Goal: Task Accomplishment & Management: Manage account settings

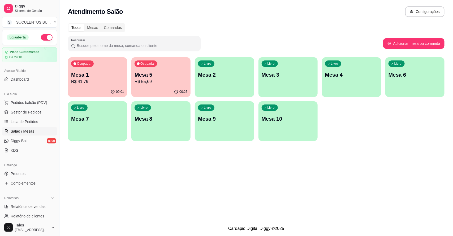
scroll to position [13, 0]
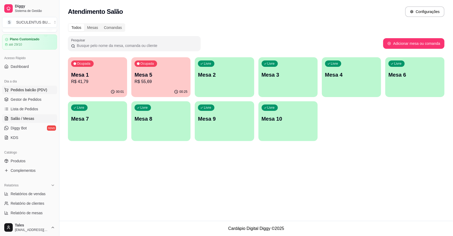
click at [17, 89] on span "Pedidos balcão (PDV)" at bounding box center [29, 89] width 37 height 5
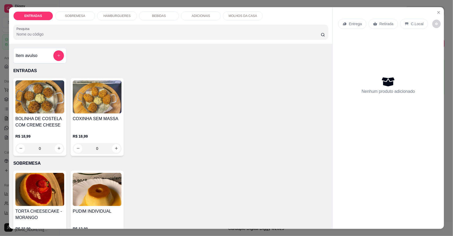
drag, startPoint x: 23, startPoint y: 78, endPoint x: 97, endPoint y: 55, distance: 78.5
click at [97, 55] on div "Item avulso ENTRADAS BOLINHA DE COSTELA COM CREME CHEESE R$ 18,99 0 COXINHA SEM…" at bounding box center [170, 136] width 323 height 185
click at [118, 14] on p "HAMBURGUERES" at bounding box center [116, 16] width 27 height 4
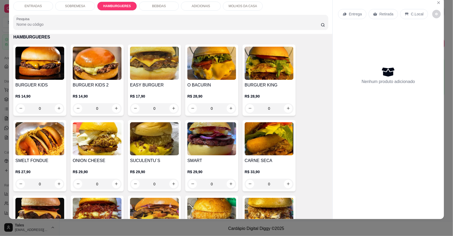
click at [170, 105] on div "0" at bounding box center [154, 108] width 49 height 11
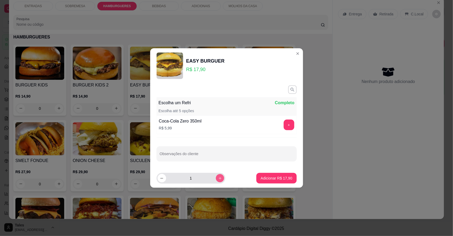
click at [216, 182] on button "increase-product-quantity" at bounding box center [220, 178] width 8 height 8
type input "2"
click at [271, 177] on p "Adicionar R$ 35,80" at bounding box center [276, 178] width 31 height 5
type input "2"
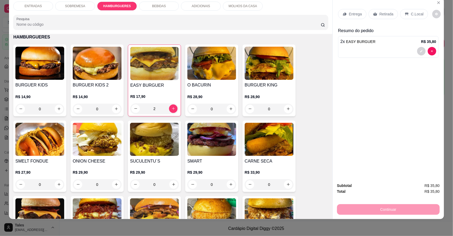
click at [351, 15] on p "Entrega" at bounding box center [355, 13] width 13 height 5
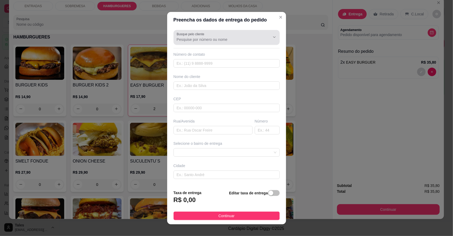
click at [231, 41] on input "Busque pelo cliente" at bounding box center [219, 39] width 85 height 5
type input "j"
type input "J"
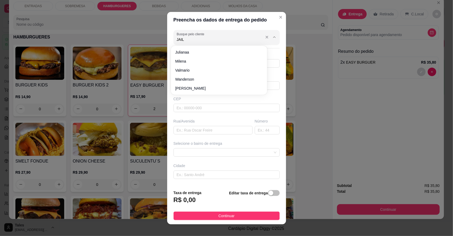
type input "JAILA"
click at [212, 69] on div "Busque pelo cliente JAILA Número de contato Nome do cliente CEP Rua/[GEOGRAPHIC…" at bounding box center [226, 107] width 119 height 158
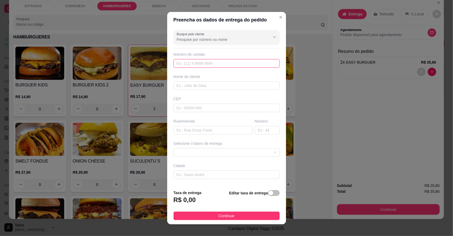
click at [214, 63] on input "text" at bounding box center [226, 63] width 106 height 8
type input "[PHONE_NUMBER]"
click at [214, 84] on input "text" at bounding box center [226, 85] width 106 height 8
type input "JAILANE"
click at [195, 111] on input "text" at bounding box center [226, 108] width 106 height 8
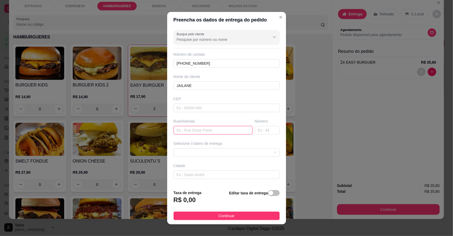
click at [190, 130] on input "text" at bounding box center [212, 130] width 79 height 8
click at [202, 154] on span at bounding box center [227, 152] width 100 height 8
type input "Atras da casa de rejane(casa de [PERSON_NAME])"
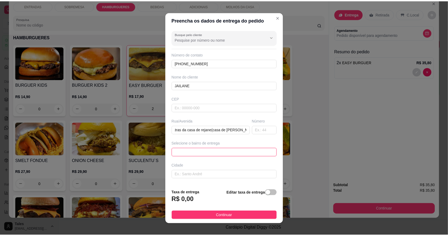
scroll to position [0, 0]
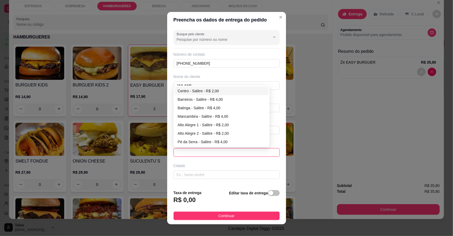
click at [190, 91] on div "Centro - Salitre - R$ 2,00" at bounding box center [222, 91] width 88 height 6
type input "Salitre"
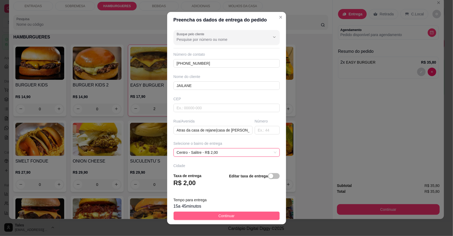
click at [219, 214] on span "Continuar" at bounding box center [226, 216] width 16 height 6
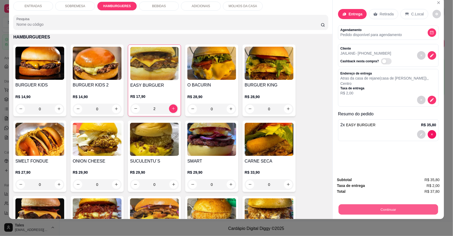
click at [386, 209] on button "Continuar" at bounding box center [387, 209] width 99 height 10
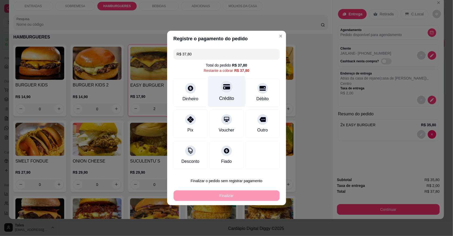
click at [223, 95] on div "Crédito" at bounding box center [226, 91] width 37 height 31
type input "R$ 0,00"
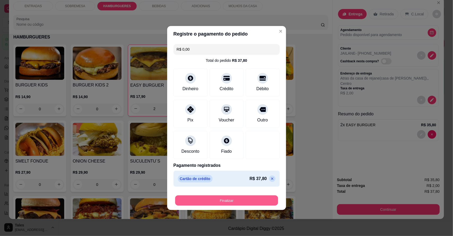
click at [215, 202] on button "Finalizar" at bounding box center [226, 200] width 103 height 10
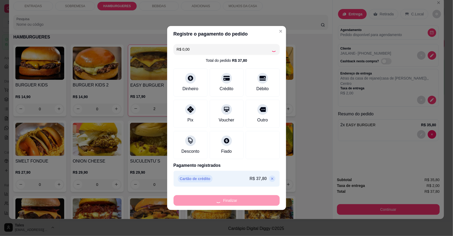
type input "0"
type input "-R$ 37,80"
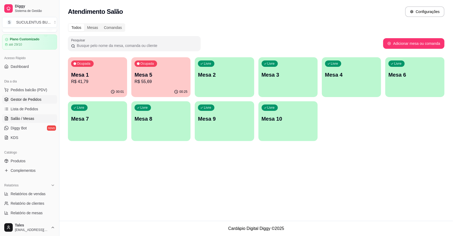
click at [41, 99] on link "Gestor de Pedidos" at bounding box center [29, 99] width 55 height 8
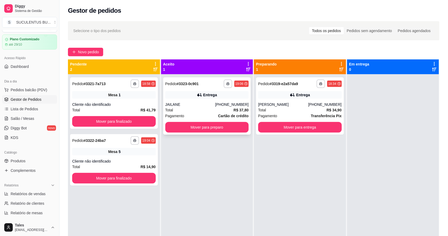
click at [207, 104] on div "JAILANE" at bounding box center [190, 104] width 50 height 5
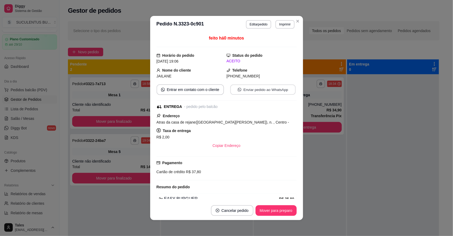
click at [259, 88] on button "Enviar pedido ao WhatsApp" at bounding box center [262, 90] width 65 height 10
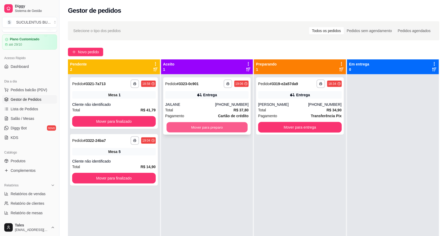
click at [210, 126] on button "Mover para preparo" at bounding box center [206, 127] width 81 height 10
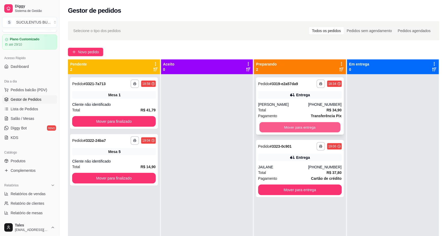
click at [300, 128] on button "Mover para entrega" at bounding box center [299, 127] width 81 height 10
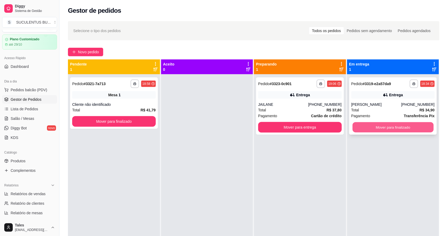
click at [396, 124] on button "Mover para finalizado" at bounding box center [392, 127] width 81 height 10
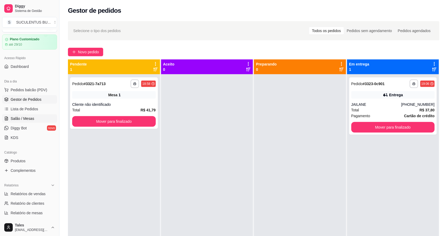
click at [34, 120] on link "Salão / Mesas" at bounding box center [29, 118] width 55 height 8
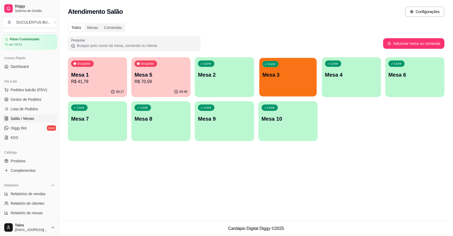
click at [286, 80] on div "Livre Mesa 3" at bounding box center [287, 74] width 57 height 32
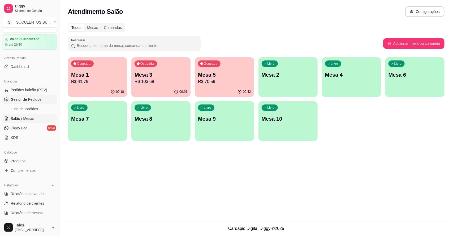
click at [35, 97] on span "Gestor de Pedidos" at bounding box center [26, 99] width 31 height 5
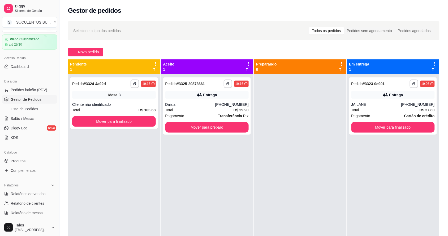
drag, startPoint x: 230, startPoint y: 141, endPoint x: 275, endPoint y: 154, distance: 46.6
click at [275, 154] on div at bounding box center [300, 192] width 92 height 236
click at [191, 93] on div "Entrega" at bounding box center [207, 94] width 84 height 7
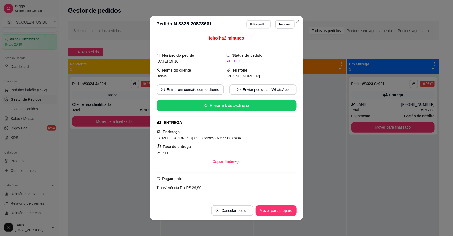
click at [260, 20] on button "Editar pedido" at bounding box center [258, 24] width 25 height 8
click at [262, 27] on button "Editar pedido" at bounding box center [258, 24] width 25 height 8
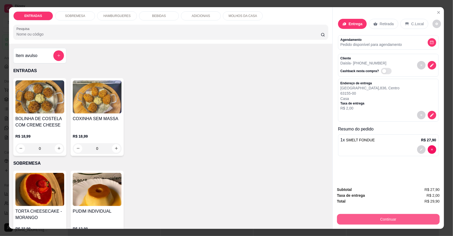
click at [388, 216] on button "Continuar" at bounding box center [388, 219] width 103 height 11
click at [382, 221] on button "Continuar" at bounding box center [387, 219] width 99 height 10
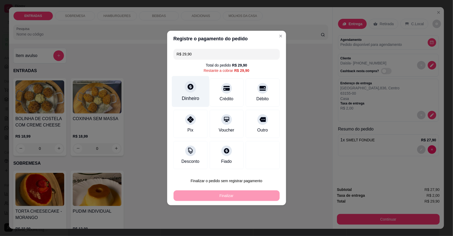
click at [191, 95] on div "Dinheiro" at bounding box center [190, 91] width 37 height 31
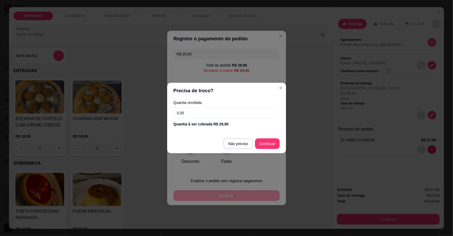
click at [199, 114] on input "0,00" at bounding box center [226, 113] width 106 height 11
type input "40,00"
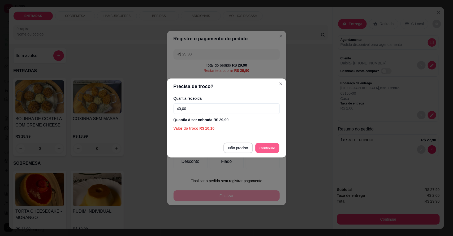
type input "R$ 0,00"
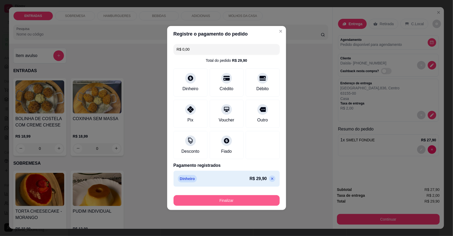
click at [240, 204] on button "Finalizar" at bounding box center [226, 200] width 106 height 11
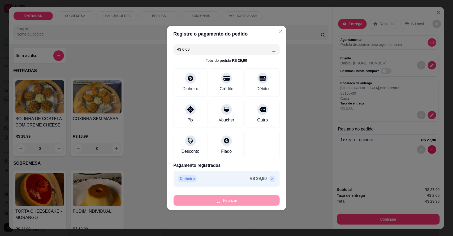
type input "0"
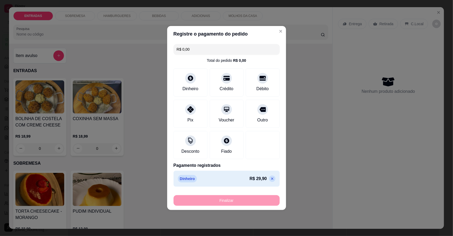
type input "-R$ 29,90"
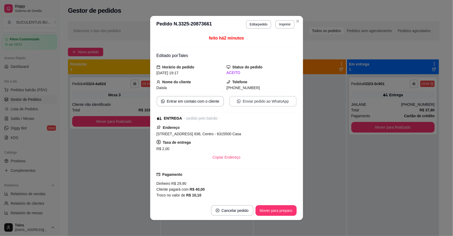
click at [250, 101] on button "Enviar pedido ao WhatsApp" at bounding box center [262, 101] width 67 height 11
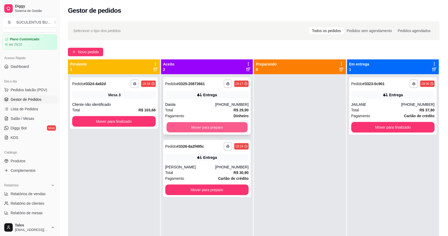
click at [205, 126] on button "Mover para preparo" at bounding box center [206, 127] width 81 height 10
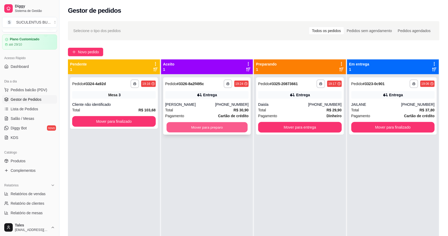
click at [218, 127] on button "Mover para preparo" at bounding box center [206, 127] width 81 height 10
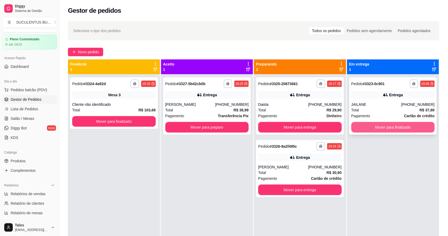
click at [357, 125] on button "Mover para finalizado" at bounding box center [393, 127] width 84 height 11
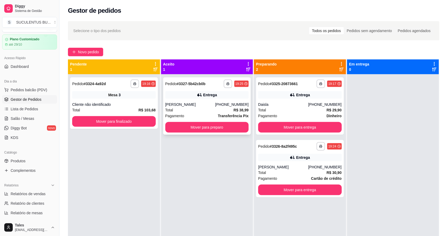
click at [233, 130] on button "Mover para preparo" at bounding box center [207, 127] width 84 height 11
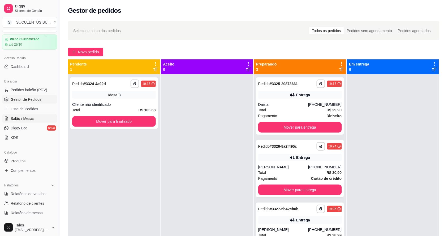
click at [7, 120] on icon at bounding box center [6, 118] width 4 height 4
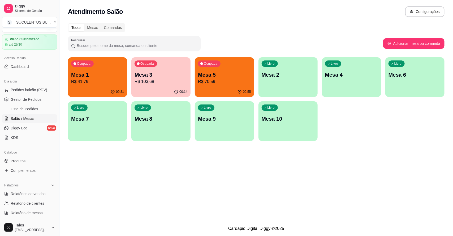
click at [112, 78] on p "Mesa 1" at bounding box center [97, 74] width 53 height 7
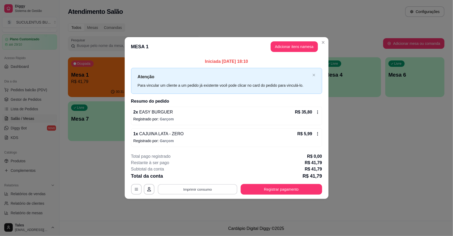
click at [230, 188] on button "Imprimir consumo" at bounding box center [197, 189] width 80 height 10
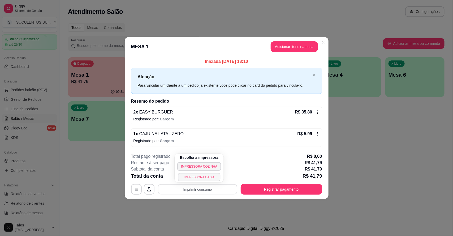
click at [207, 177] on button "IMPRESSORA CAIXA" at bounding box center [199, 177] width 42 height 8
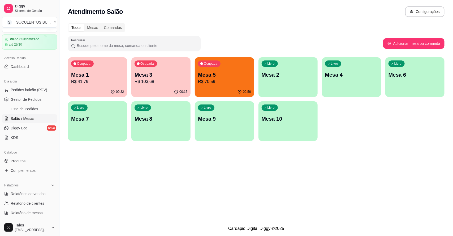
click at [231, 73] on p "Mesa 5" at bounding box center [224, 74] width 53 height 7
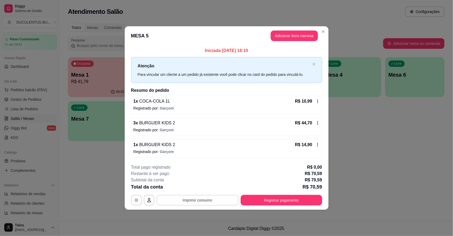
click at [214, 196] on button "Imprimir consumo" at bounding box center [197, 200] width 82 height 11
click at [209, 188] on button "IMPRESSORA CAIXA" at bounding box center [199, 188] width 42 height 8
click at [261, 203] on button "Registrar pagamento" at bounding box center [280, 200] width 81 height 11
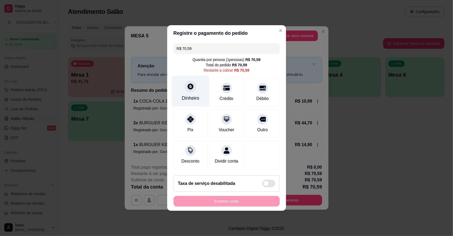
click at [194, 89] on div "Dinheiro" at bounding box center [190, 91] width 37 height 31
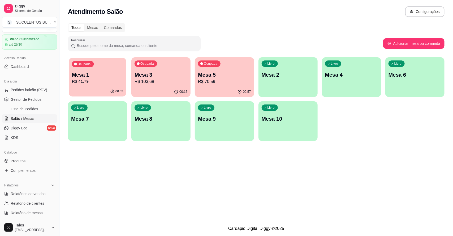
click at [105, 72] on p "Mesa 1" at bounding box center [97, 74] width 51 height 7
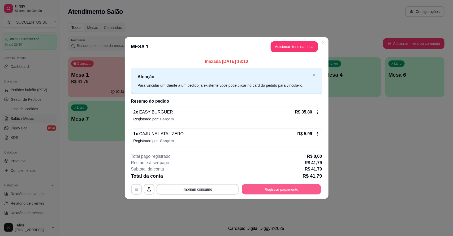
click at [272, 186] on button "Registrar pagamento" at bounding box center [281, 189] width 79 height 10
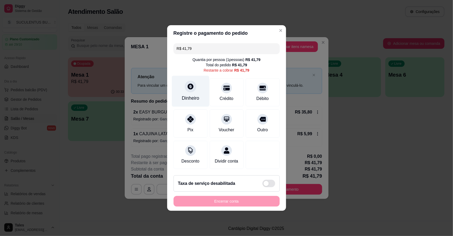
click at [191, 87] on icon at bounding box center [190, 86] width 7 height 7
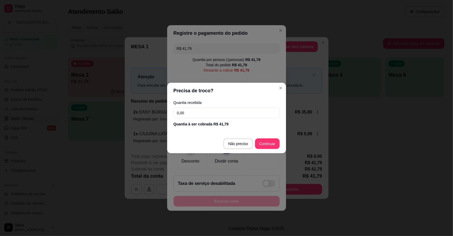
click at [205, 114] on input "0,00" at bounding box center [226, 113] width 106 height 11
type input "50,00"
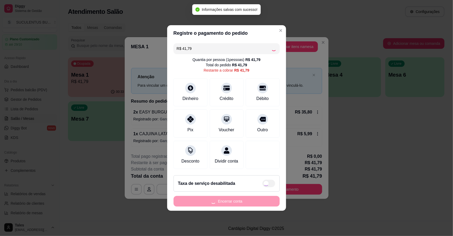
type input "R$ 0,00"
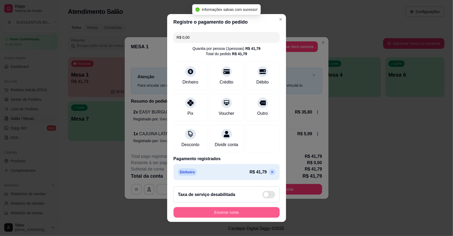
click at [235, 215] on button "Encerrar conta" at bounding box center [226, 212] width 106 height 11
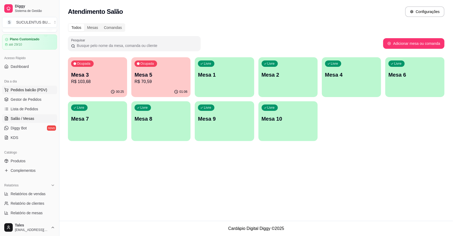
click at [35, 90] on span "Pedidos balcão (PDV)" at bounding box center [29, 89] width 37 height 5
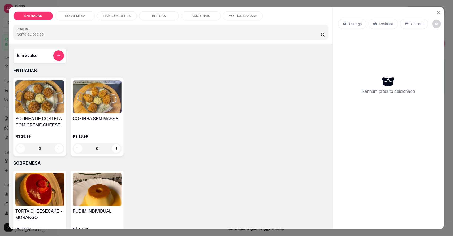
click at [106, 14] on p "HAMBURGUERES" at bounding box center [116, 16] width 27 height 4
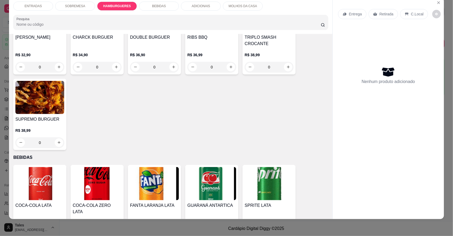
scroll to position [209, 0]
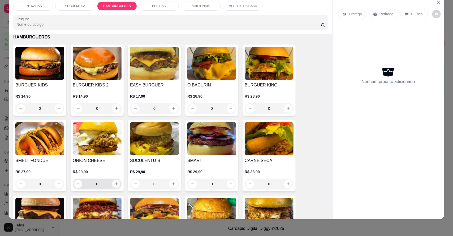
click at [112, 185] on button "increase-product-quantity" at bounding box center [116, 184] width 8 height 8
type input "1"
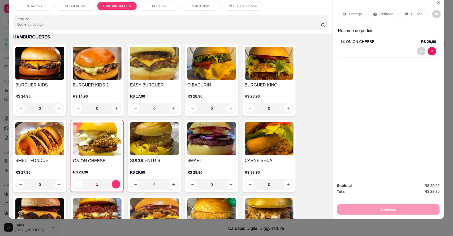
click at [205, 5] on p "ADICIONAIS" at bounding box center [200, 6] width 18 height 4
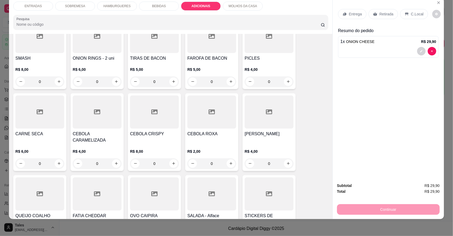
scroll to position [772, 0]
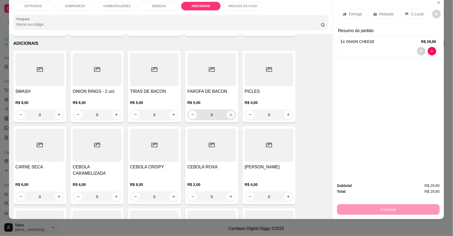
click at [229, 113] on icon "increase-product-quantity" at bounding box center [231, 115] width 4 height 4
drag, startPoint x: 226, startPoint y: 110, endPoint x: 221, endPoint y: 105, distance: 7.1
click at [221, 110] on input "0" at bounding box center [212, 115] width 30 height 11
click at [231, 111] on button "increase-product-quantity" at bounding box center [231, 115] width 8 height 8
type input "1"
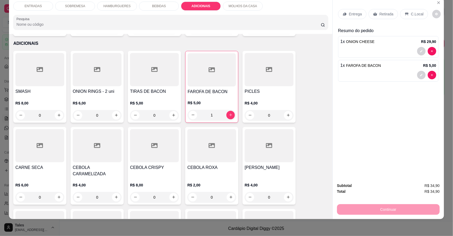
click at [411, 11] on p "C.Local" at bounding box center [417, 13] width 12 height 5
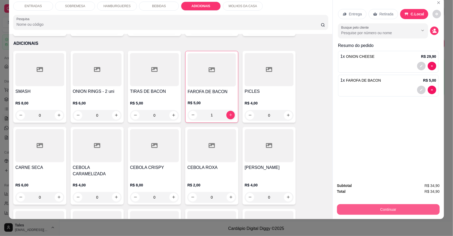
click at [361, 211] on button "Continuar" at bounding box center [388, 209] width 103 height 11
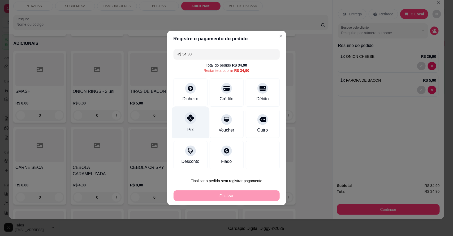
click at [194, 117] on div at bounding box center [191, 118] width 12 height 12
type input "R$ 0,00"
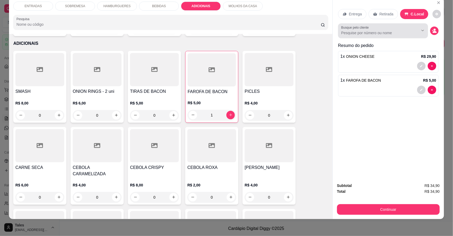
click at [395, 35] on div at bounding box center [383, 30] width 84 height 11
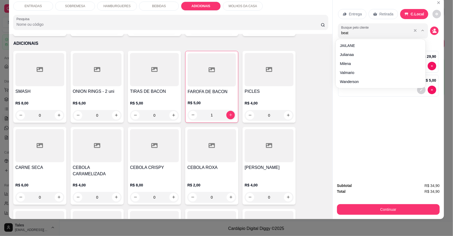
type input "beatr"
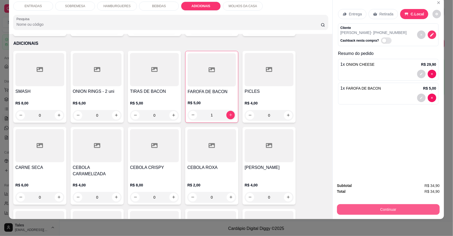
click at [387, 208] on button "Continuar" at bounding box center [388, 209] width 103 height 11
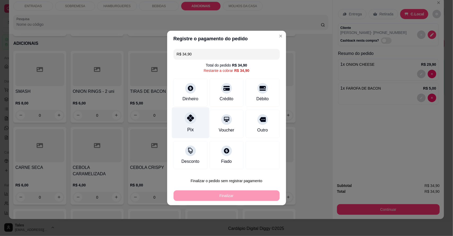
click at [190, 129] on div "Pix" at bounding box center [190, 129] width 6 height 7
type input "R$ 0,00"
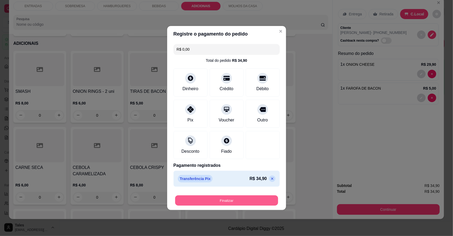
click at [237, 203] on button "Finalizar" at bounding box center [226, 200] width 103 height 10
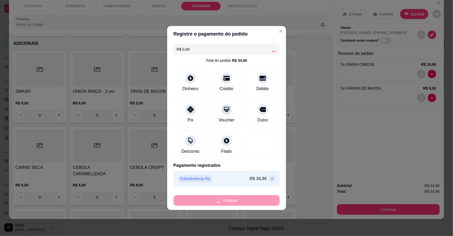
type input "0"
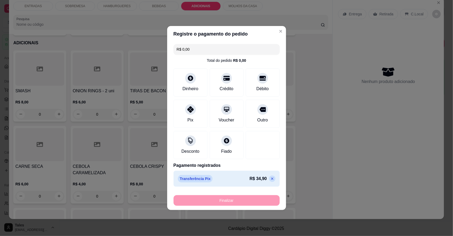
type input "-R$ 34,90"
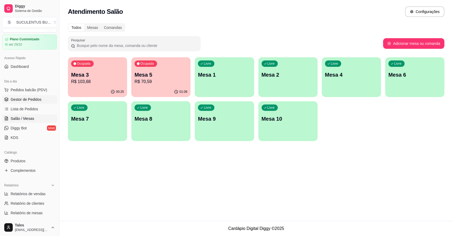
click at [20, 100] on span "Gestor de Pedidos" at bounding box center [26, 99] width 31 height 5
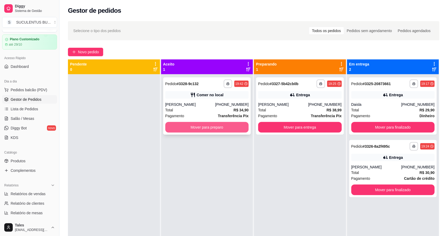
click at [173, 128] on button "Mover para preparo" at bounding box center [207, 127] width 84 height 11
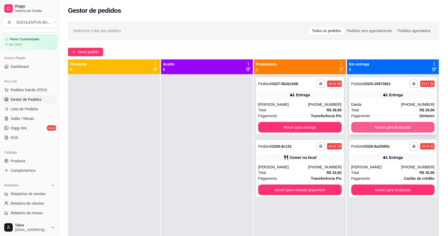
click at [395, 130] on button "Mover para finalizado" at bounding box center [393, 127] width 84 height 11
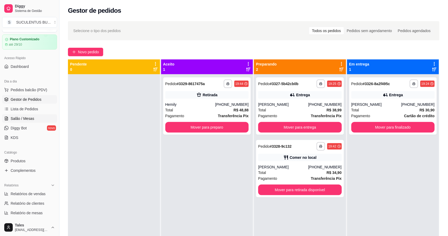
click at [35, 121] on link "Salão / Mesas" at bounding box center [29, 118] width 55 height 8
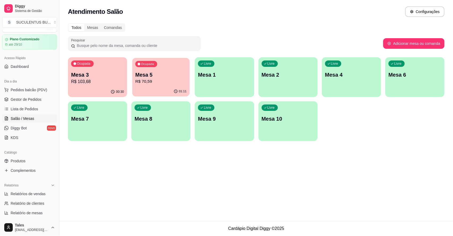
click at [172, 76] on p "Mesa 5" at bounding box center [160, 74] width 51 height 7
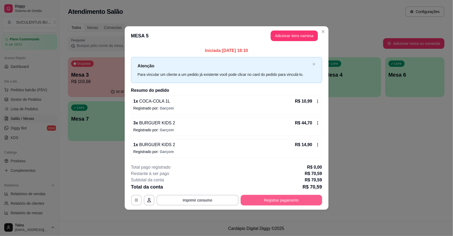
click at [291, 197] on button "Registrar pagamento" at bounding box center [280, 200] width 81 height 11
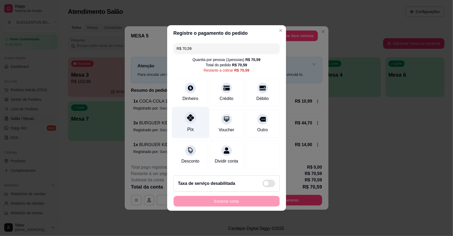
click at [185, 121] on div "Pix" at bounding box center [190, 122] width 37 height 31
type input "R$ 0,00"
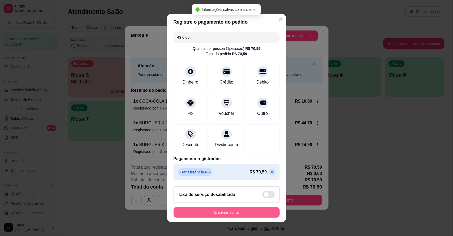
click at [222, 212] on button "Encerrar conta" at bounding box center [226, 212] width 106 height 11
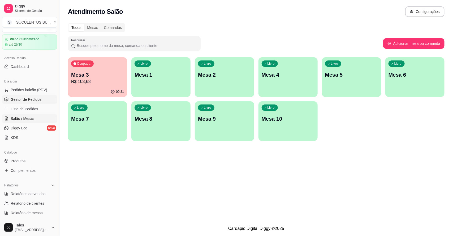
click at [30, 98] on span "Gestor de Pedidos" at bounding box center [26, 99] width 31 height 5
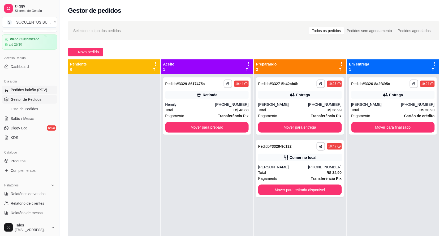
click at [32, 86] on button "Pedidos balcão (PDV)" at bounding box center [29, 90] width 55 height 8
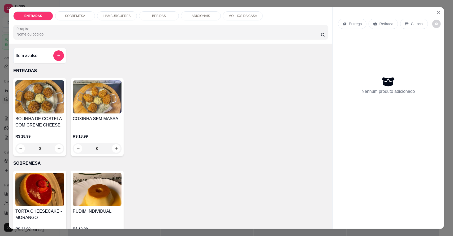
click at [411, 22] on p "C.Local" at bounding box center [417, 23] width 12 height 5
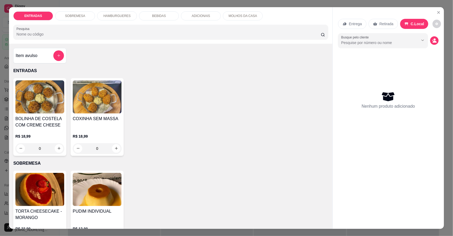
click at [382, 17] on div "Entrega Retirada C.Local" at bounding box center [388, 24] width 100 height 19
click at [382, 21] on p "Retirada" at bounding box center [386, 23] width 14 height 5
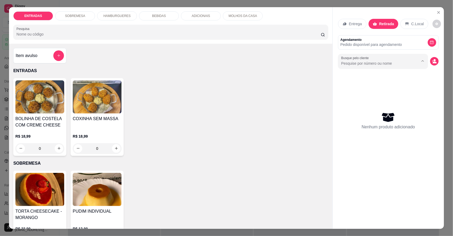
click at [391, 63] on input "Busque pelo cliente" at bounding box center [375, 63] width 69 height 5
type input "r"
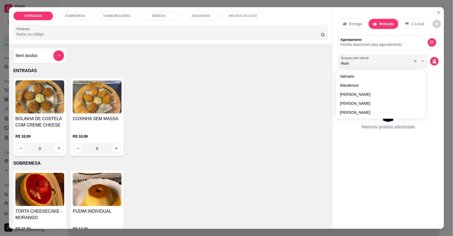
type input "[PERSON_NAME]"
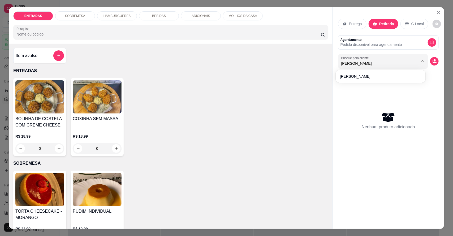
click at [125, 16] on p "HAMBURGUERES" at bounding box center [116, 16] width 27 height 4
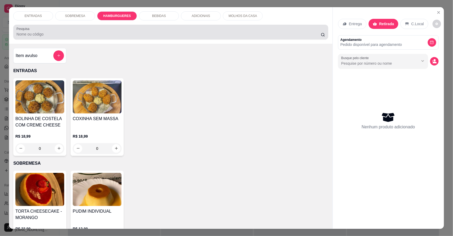
scroll to position [10, 0]
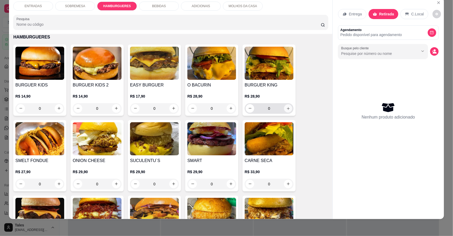
click at [284, 105] on button "increase-product-quantity" at bounding box center [288, 108] width 8 height 8
type input "1"
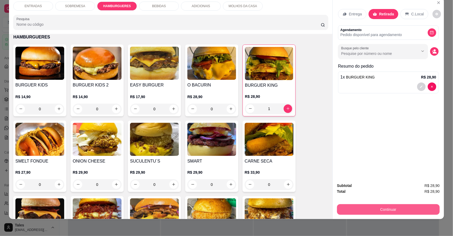
click at [381, 206] on button "Continuar" at bounding box center [388, 209] width 103 height 11
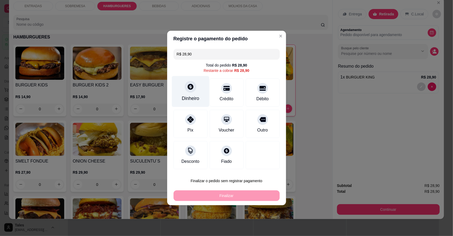
click at [181, 88] on div "Dinheiro" at bounding box center [190, 91] width 37 height 31
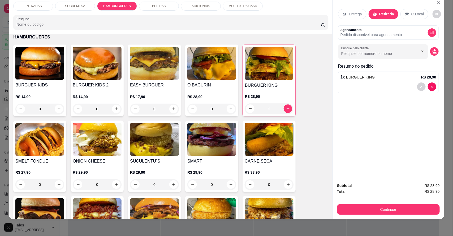
click at [143, 5] on div "BEBIDAS" at bounding box center [159, 6] width 40 height 9
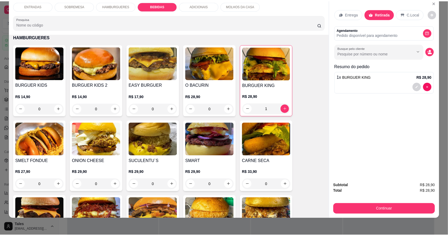
scroll to position [529, 0]
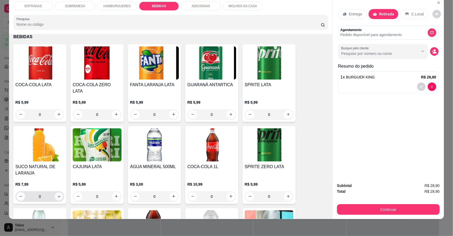
click at [57, 194] on icon "increase-product-quantity" at bounding box center [59, 196] width 4 height 4
type input "1"
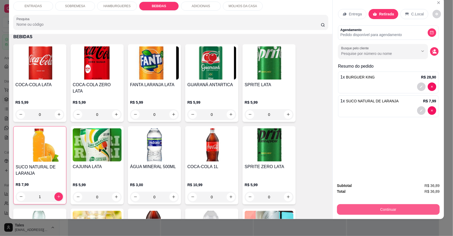
click at [389, 208] on button "Continuar" at bounding box center [388, 209] width 103 height 11
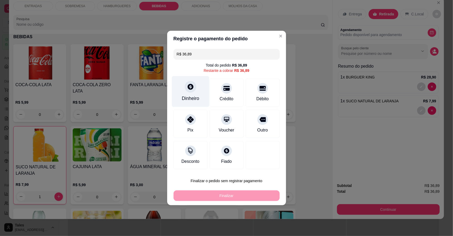
click at [195, 101] on div "Dinheiro" at bounding box center [190, 98] width 17 height 7
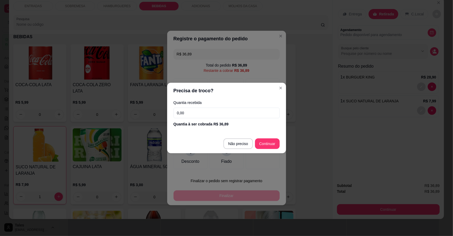
click at [203, 114] on input "0,00" at bounding box center [226, 113] width 106 height 11
type input "40,00"
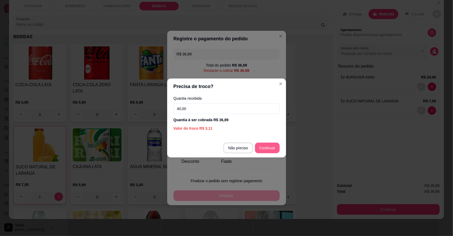
type input "R$ 0,00"
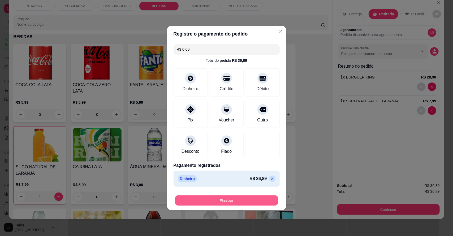
click at [232, 200] on button "Finalizar" at bounding box center [226, 200] width 103 height 10
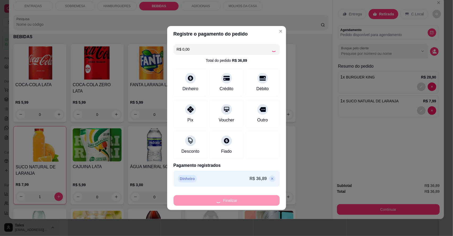
type input "0"
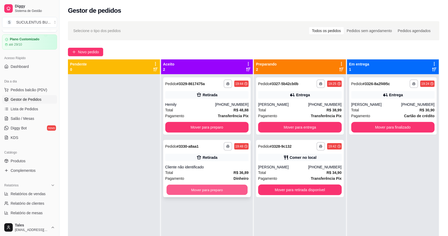
click at [203, 189] on button "Mover para preparo" at bounding box center [206, 190] width 81 height 10
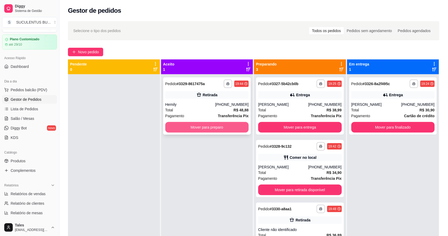
click at [209, 123] on button "Mover para preparo" at bounding box center [207, 127] width 84 height 11
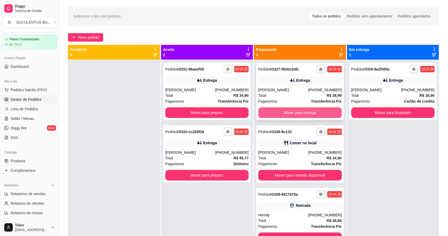
click at [304, 112] on button "Mover para entrega" at bounding box center [300, 112] width 84 height 11
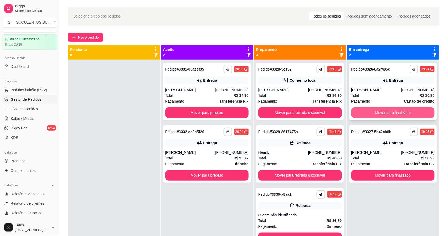
click at [397, 109] on button "Mover para finalizado" at bounding box center [393, 112] width 84 height 11
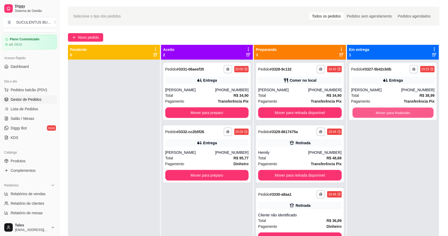
click at [397, 109] on button "Mover para finalizado" at bounding box center [392, 113] width 81 height 10
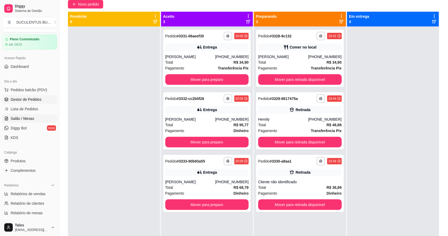
click at [16, 120] on span "Salão / Mesas" at bounding box center [23, 118] width 24 height 5
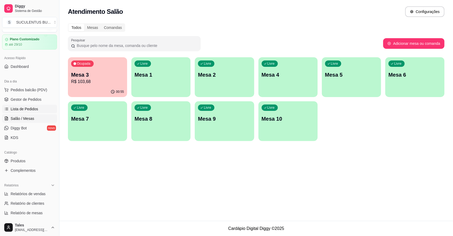
click at [13, 108] on span "Lista de Pedidos" at bounding box center [25, 108] width 28 height 5
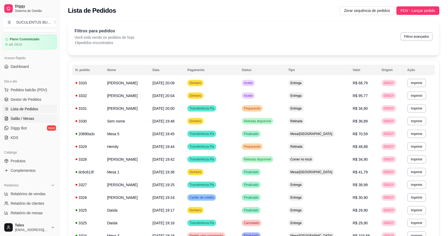
click at [25, 115] on link "Salão / Mesas" at bounding box center [29, 118] width 55 height 8
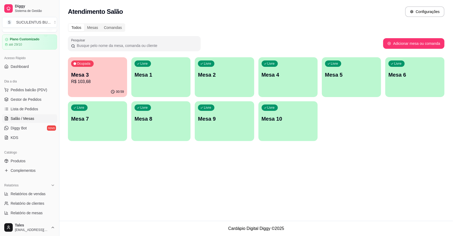
click at [115, 83] on p "R$ 103,68" at bounding box center [97, 81] width 53 height 6
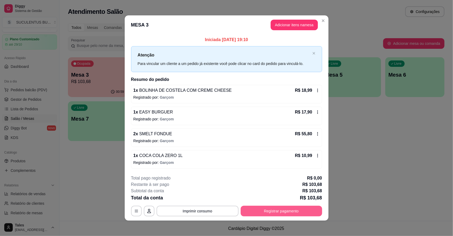
click at [263, 206] on button "Registrar pagamento" at bounding box center [280, 211] width 81 height 11
click at [203, 207] on button "Imprimir consumo" at bounding box center [197, 211] width 82 height 11
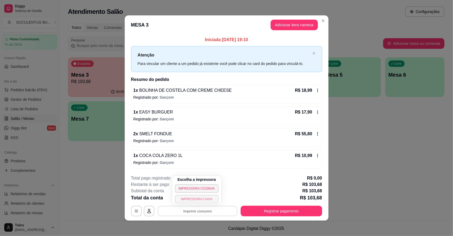
click at [208, 199] on button "IMPRESSORA CAIXA" at bounding box center [197, 199] width 44 height 8
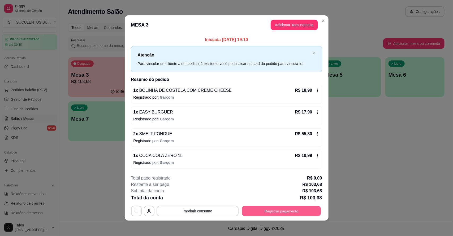
click at [265, 208] on button "Registrar pagamento" at bounding box center [281, 211] width 79 height 10
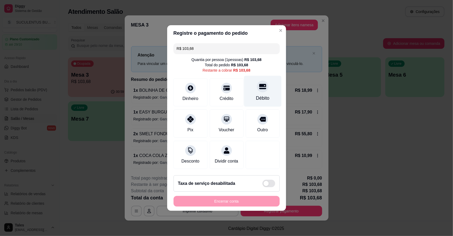
click at [263, 79] on div "Débito" at bounding box center [262, 91] width 37 height 31
type input "R$ 0,00"
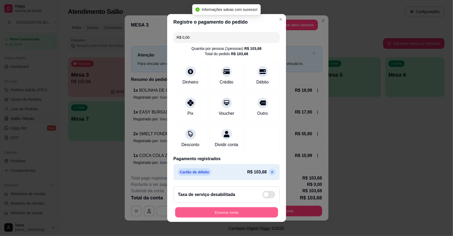
click at [230, 215] on button "Encerrar conta" at bounding box center [226, 212] width 103 height 10
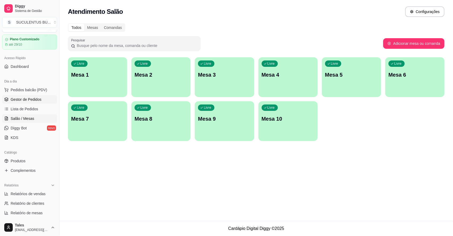
click at [37, 98] on span "Gestor de Pedidos" at bounding box center [26, 99] width 31 height 5
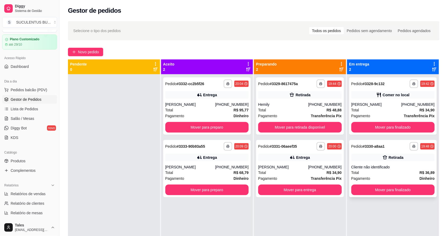
click at [384, 168] on div "Cliente não identificado" at bounding box center [393, 166] width 84 height 5
click at [363, 189] on button "Mover para finalizado" at bounding box center [393, 190] width 84 height 11
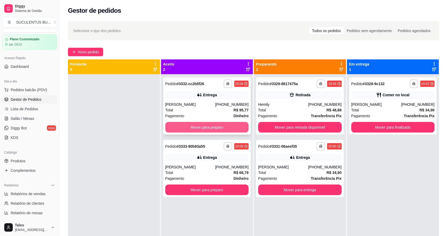
click at [234, 125] on button "Mover para preparo" at bounding box center [207, 127] width 84 height 11
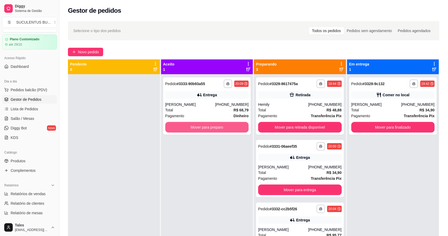
click at [234, 125] on button "Mover para preparo" at bounding box center [207, 127] width 84 height 11
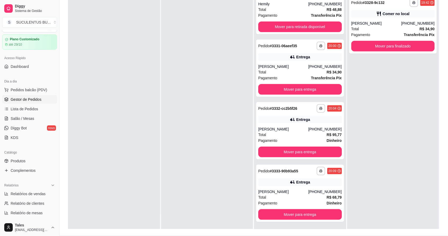
scroll to position [81, 0]
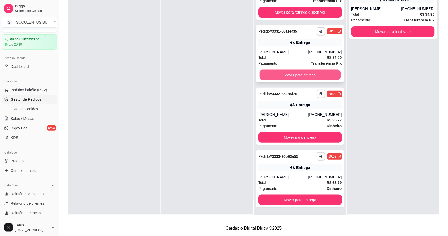
click at [282, 72] on button "Mover para entrega" at bounding box center [299, 75] width 81 height 10
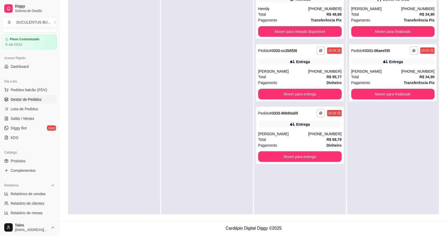
scroll to position [0, 0]
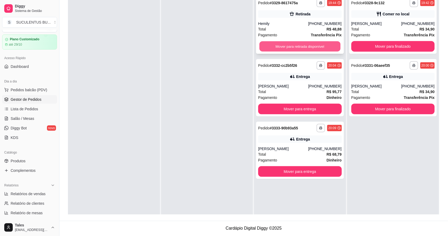
click at [291, 47] on button "Mover para retirada disponível" at bounding box center [299, 46] width 81 height 10
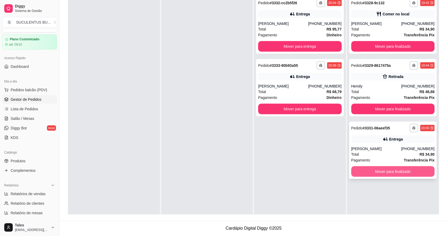
click at [387, 169] on button "Mover para finalizado" at bounding box center [393, 171] width 84 height 11
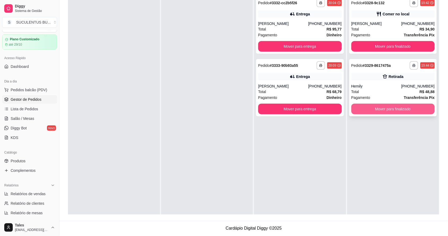
click at [391, 107] on button "Mover para finalizado" at bounding box center [393, 109] width 84 height 11
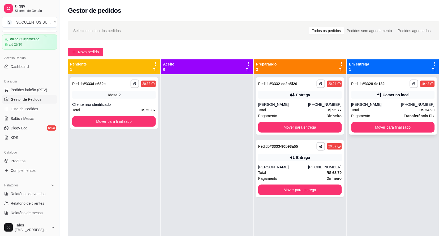
click at [384, 107] on div "[PERSON_NAME]" at bounding box center [376, 104] width 50 height 5
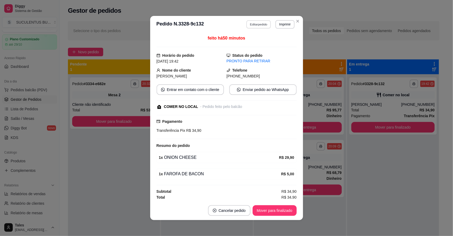
click at [263, 24] on button "Editar pedido" at bounding box center [258, 24] width 25 height 8
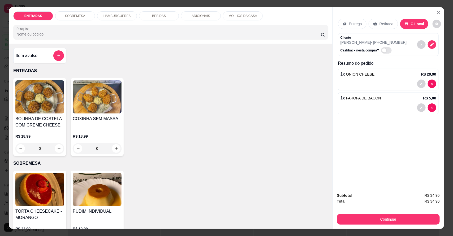
click at [175, 16] on div "BEBIDAS" at bounding box center [159, 15] width 40 height 9
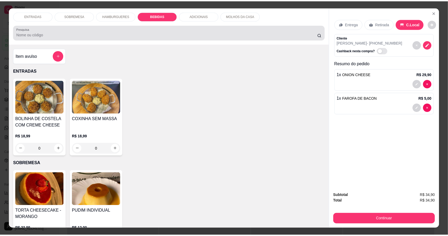
scroll to position [10, 0]
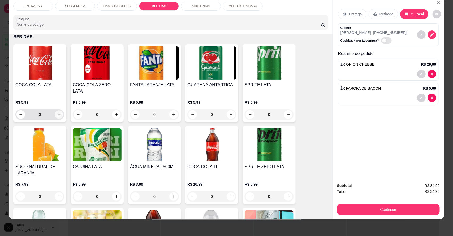
click at [57, 112] on icon "increase-product-quantity" at bounding box center [59, 114] width 4 height 4
type input "1"
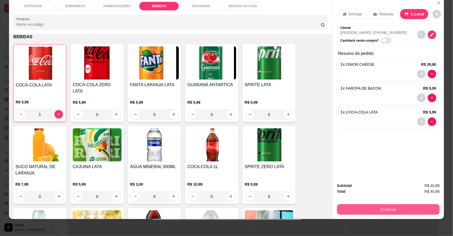
click at [366, 209] on button "Continuar" at bounding box center [388, 209] width 103 height 11
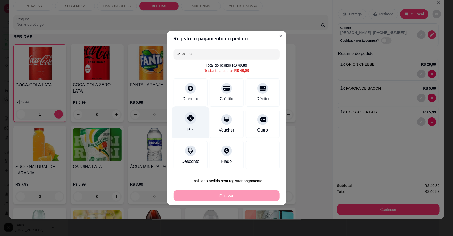
click at [199, 115] on div "Pix" at bounding box center [190, 122] width 37 height 31
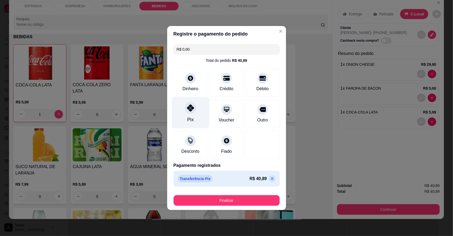
type input "R$ 0,00"
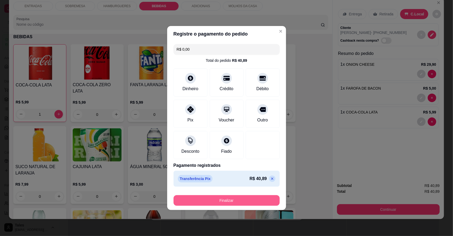
click at [221, 197] on button "Finalizar" at bounding box center [226, 200] width 106 height 11
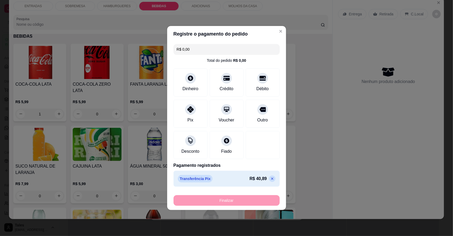
type input "0"
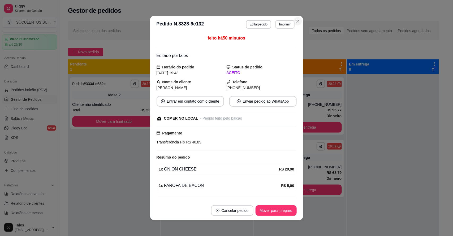
click at [295, 19] on icon "Close" at bounding box center [297, 21] width 4 height 4
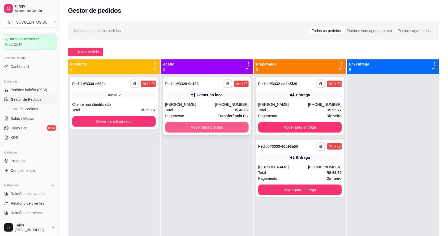
click at [211, 127] on button "Mover para preparo" at bounding box center [207, 127] width 84 height 11
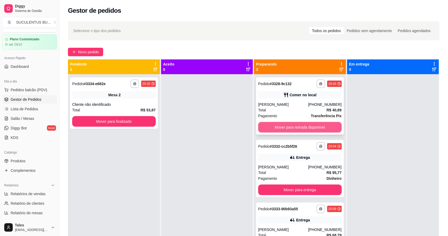
click at [312, 123] on button "Mover para retirada disponível" at bounding box center [300, 127] width 84 height 11
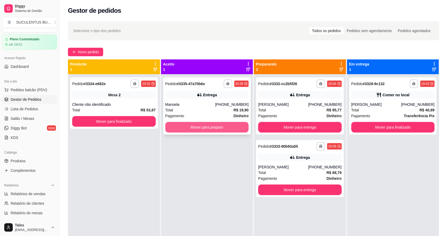
click at [205, 132] on button "Mover para preparo" at bounding box center [207, 127] width 84 height 11
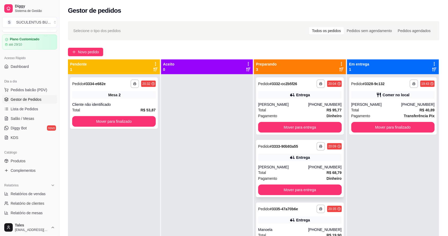
scroll to position [15, 0]
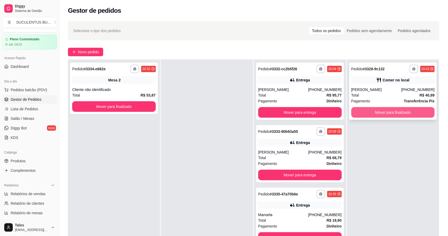
click at [373, 108] on button "Mover para finalizado" at bounding box center [393, 112] width 84 height 11
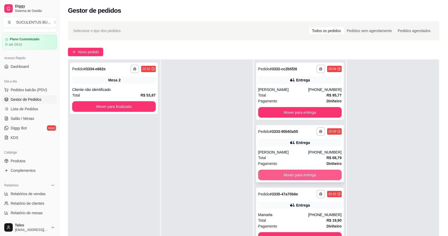
click at [286, 172] on button "Mover para entrega" at bounding box center [300, 175] width 84 height 11
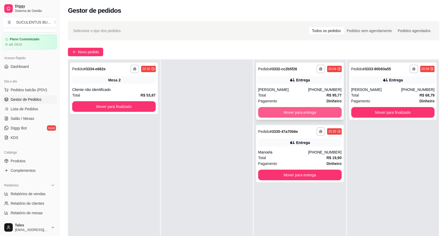
click at [287, 109] on button "Mover para entrega" at bounding box center [300, 112] width 84 height 11
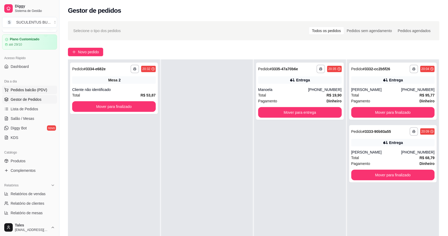
click at [37, 90] on span "Pedidos balcão (PDV)" at bounding box center [29, 89] width 37 height 5
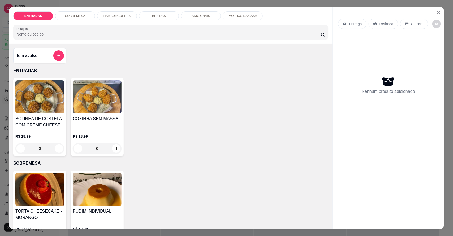
click at [357, 22] on p "Entrega" at bounding box center [355, 23] width 13 height 5
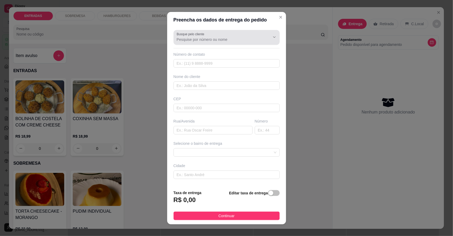
click at [233, 35] on div at bounding box center [227, 37] width 100 height 11
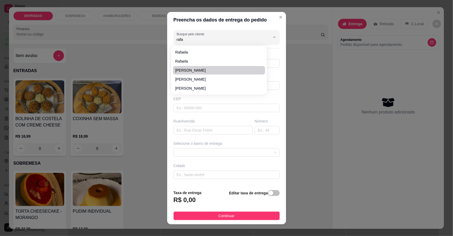
click at [205, 70] on span "[PERSON_NAME]" at bounding box center [216, 70] width 82 height 5
type input "[PERSON_NAME]"
type input "88992022539"
type input "[PERSON_NAME]"
type input "casa de vanielly"
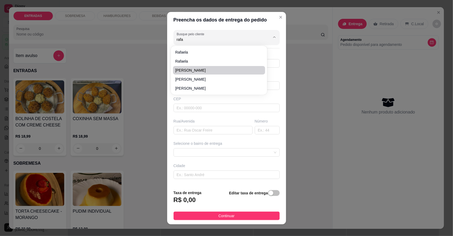
type input "Salitre"
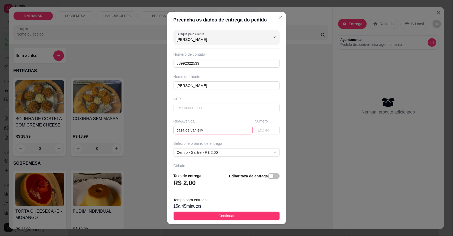
type input "[PERSON_NAME]"
click at [202, 130] on input "casa de vanielly" at bounding box center [212, 130] width 79 height 8
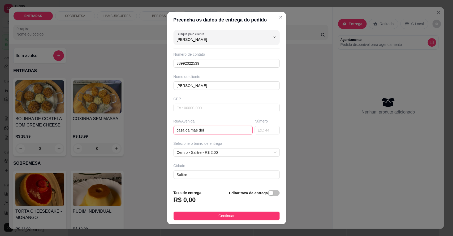
type input "casa da mae dele"
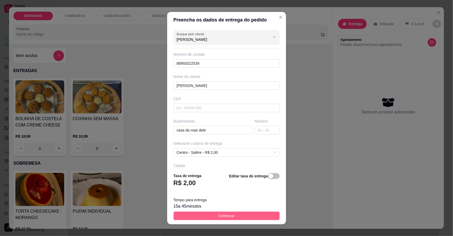
click at [218, 214] on span "Continuar" at bounding box center [226, 216] width 16 height 6
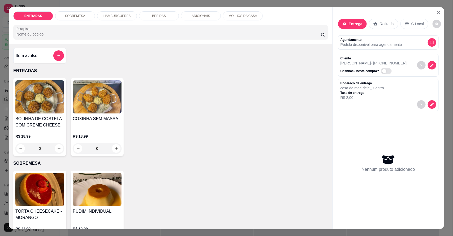
click at [120, 12] on div "HAMBURGUERES" at bounding box center [117, 15] width 40 height 9
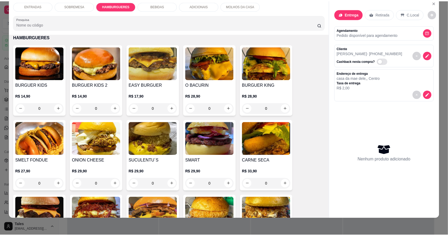
scroll to position [275, 0]
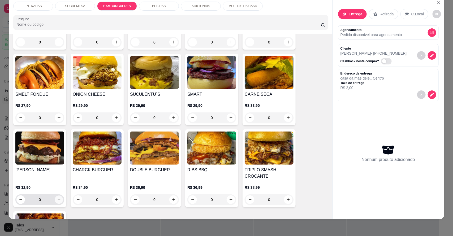
click at [59, 198] on button "increase-product-quantity" at bounding box center [59, 199] width 8 height 8
type input "1"
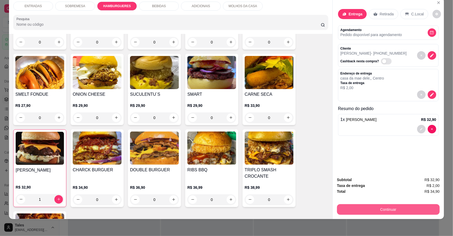
click at [393, 212] on button "Continuar" at bounding box center [388, 209] width 103 height 11
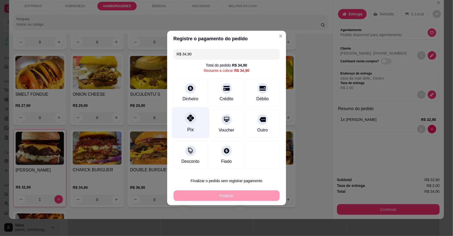
click at [192, 129] on div "Pix" at bounding box center [190, 122] width 37 height 31
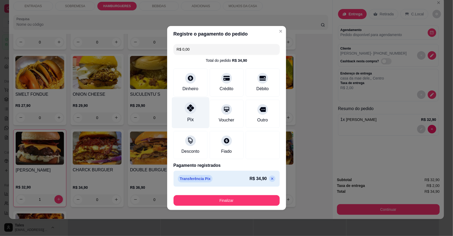
type input "R$ 0,00"
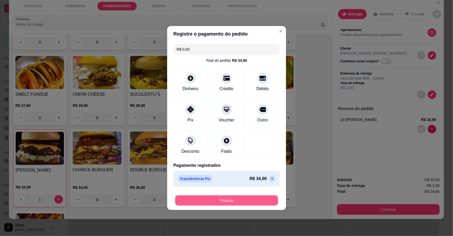
click at [229, 198] on button "Finalizar" at bounding box center [226, 200] width 103 height 10
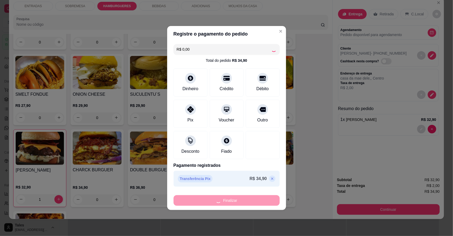
type input "0"
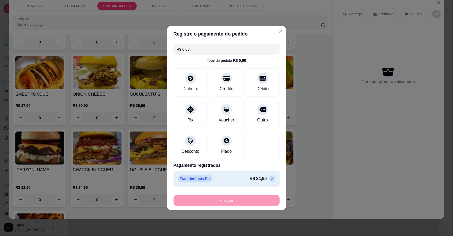
type input "-R$ 34,90"
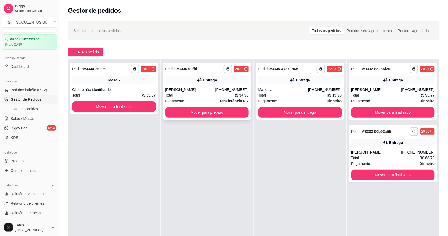
click at [234, 83] on div "Entrega" at bounding box center [207, 79] width 84 height 7
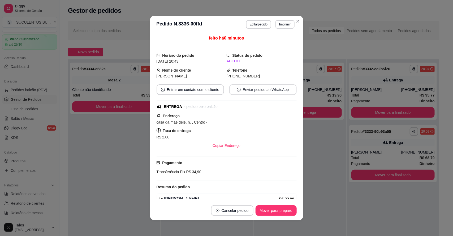
click at [263, 87] on button "Enviar pedido ao WhatsApp" at bounding box center [262, 89] width 67 height 11
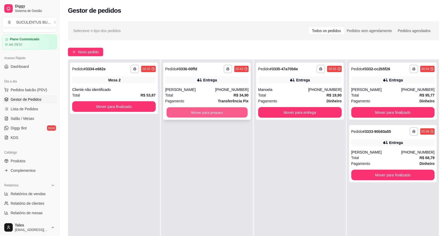
click at [192, 113] on button "Mover para preparo" at bounding box center [206, 112] width 81 height 10
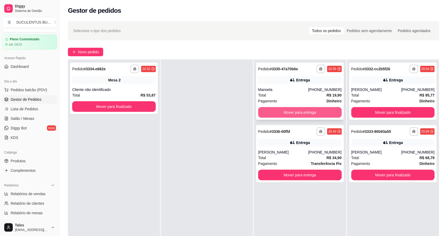
click at [286, 112] on button "Mover para entrega" at bounding box center [300, 112] width 84 height 11
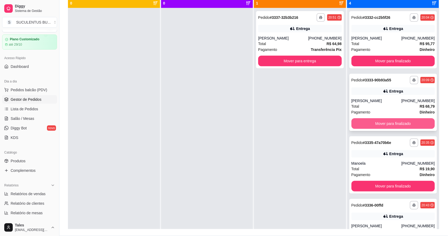
click at [400, 121] on button "Mover para finalizado" at bounding box center [393, 123] width 84 height 11
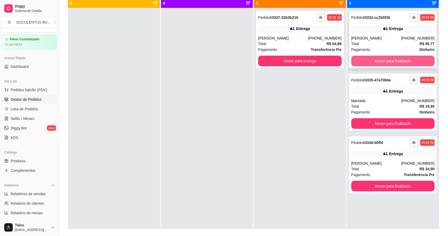
click at [398, 59] on button "Mover para finalizado" at bounding box center [393, 61] width 84 height 11
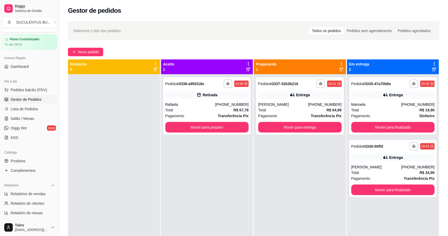
click at [33, 85] on div "Dia a dia" at bounding box center [29, 81] width 55 height 8
click at [33, 87] on span "Pedidos balcão (PDV)" at bounding box center [29, 89] width 37 height 5
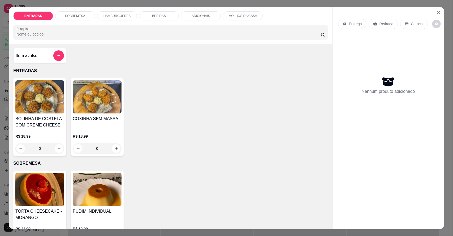
scroll to position [33, 0]
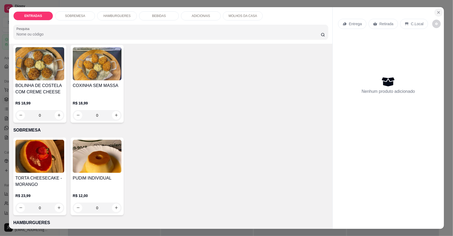
click at [437, 11] on icon "Close" at bounding box center [438, 12] width 2 height 2
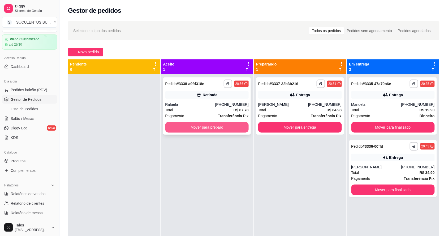
click at [209, 129] on button "Mover para preparo" at bounding box center [207, 127] width 84 height 11
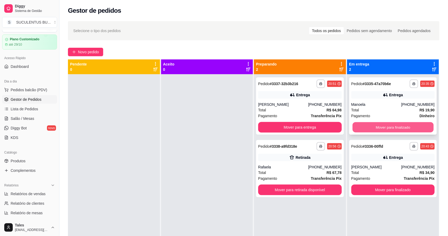
click at [404, 126] on button "Mover para finalizado" at bounding box center [392, 127] width 81 height 10
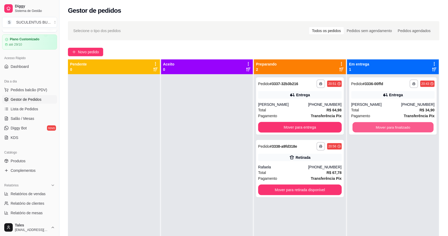
click at [404, 126] on button "Mover para finalizado" at bounding box center [392, 127] width 81 height 10
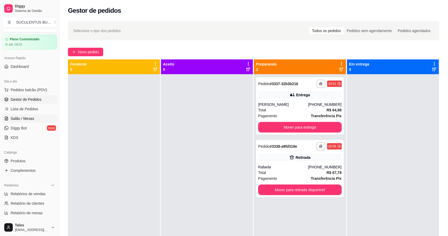
click at [23, 119] on span "Salão / Mesas" at bounding box center [23, 118] width 24 height 5
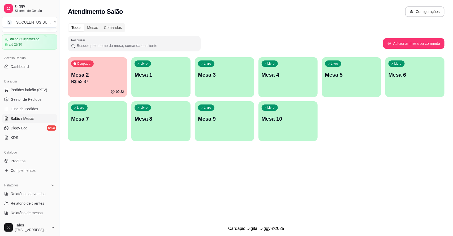
click at [301, 84] on div "Livre Mesa 4" at bounding box center [287, 73] width 59 height 33
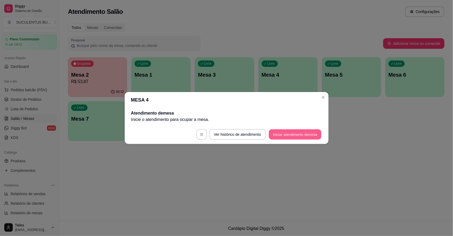
click at [293, 136] on button "Iniciar atendimento de mesa" at bounding box center [295, 134] width 52 height 10
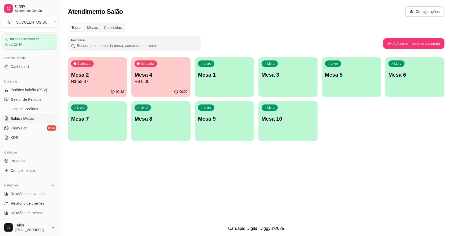
click at [145, 82] on p "R$ 0,00" at bounding box center [160, 81] width 53 height 6
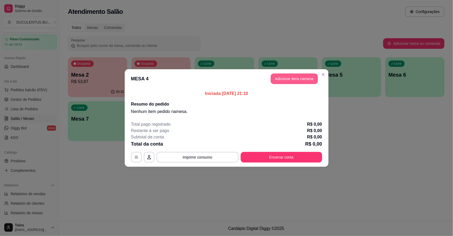
click at [288, 81] on button "Adicionar itens na mesa" at bounding box center [293, 78] width 47 height 11
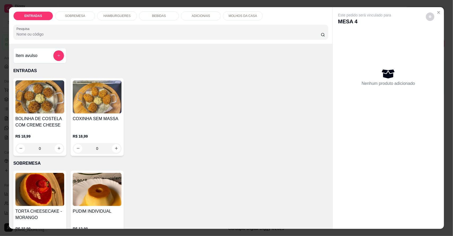
click at [171, 15] on div "BEBIDAS" at bounding box center [159, 15] width 40 height 9
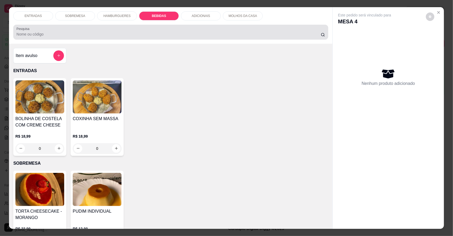
scroll to position [10, 0]
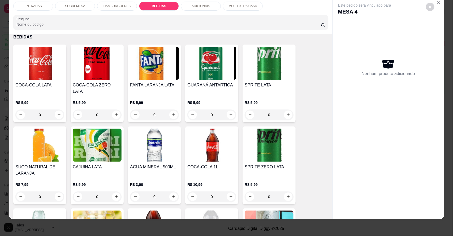
click at [122, 3] on div "HAMBURGUERES" at bounding box center [117, 6] width 40 height 9
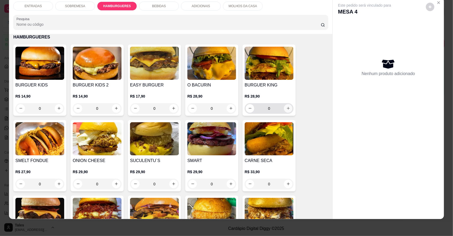
click at [287, 106] on icon "increase-product-quantity" at bounding box center [288, 108] width 4 height 4
type input "1"
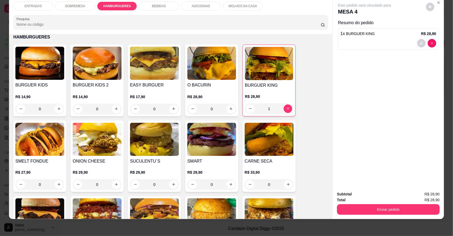
click at [56, 181] on button "increase-product-quantity" at bounding box center [59, 184] width 8 height 8
type input "1"
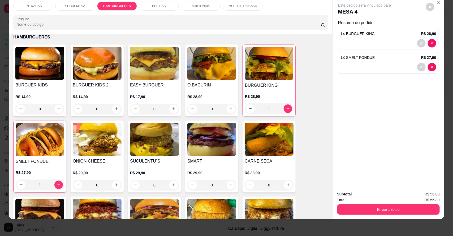
click at [165, 8] on div "BEBIDAS" at bounding box center [159, 6] width 40 height 9
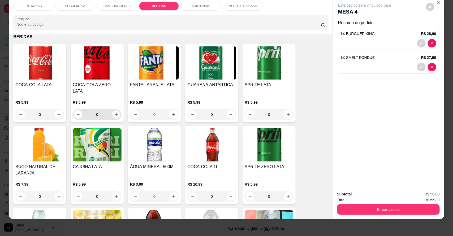
click at [115, 112] on icon "increase-product-quantity" at bounding box center [116, 114] width 4 height 4
type input "1"
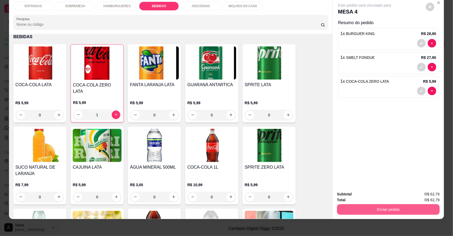
click at [383, 205] on button "Enviar pedido" at bounding box center [388, 209] width 103 height 11
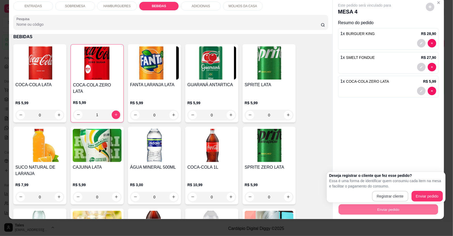
click at [399, 195] on button "Registrar cliente" at bounding box center [390, 196] width 36 height 11
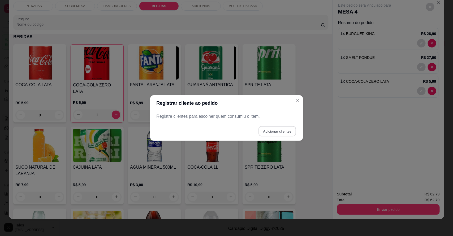
click at [282, 132] on button "Adicionar clientes" at bounding box center [276, 131] width 37 height 10
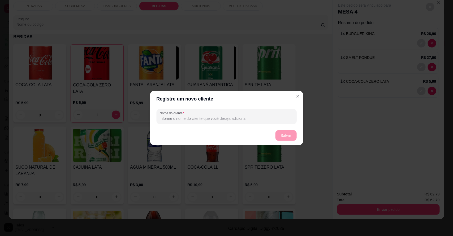
click at [252, 114] on div at bounding box center [227, 116] width 134 height 11
type input "mairton"
click at [286, 135] on button "Salvar" at bounding box center [285, 135] width 21 height 11
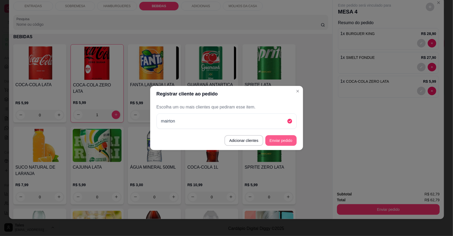
click at [277, 138] on button "Enviar pedido" at bounding box center [280, 140] width 31 height 11
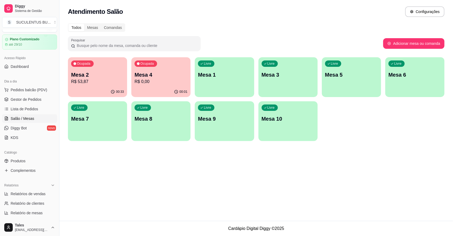
click at [106, 80] on p "R$ 53,87" at bounding box center [97, 81] width 53 height 6
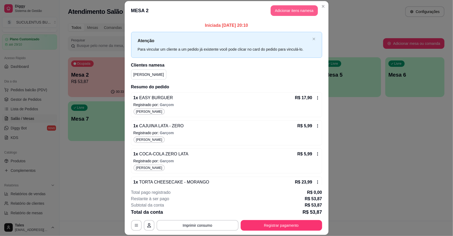
click at [282, 10] on button "Adicionar itens na mesa" at bounding box center [293, 10] width 47 height 11
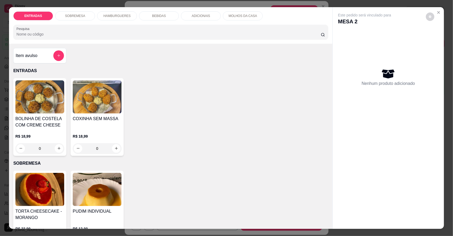
click at [86, 16] on div "SOBREMESA" at bounding box center [75, 15] width 40 height 9
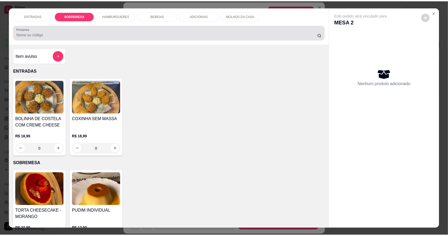
scroll to position [10, 0]
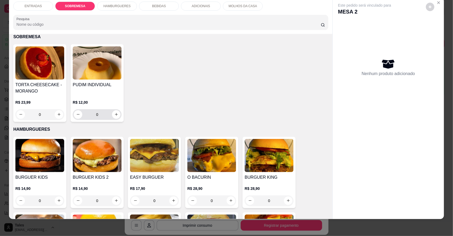
click at [113, 118] on button "increase-product-quantity" at bounding box center [116, 114] width 8 height 8
type input "1"
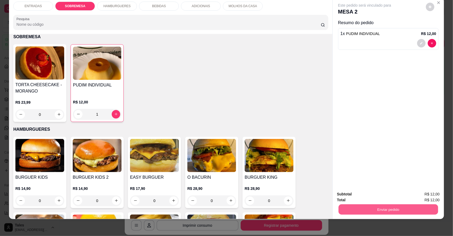
click at [377, 205] on button "Enviar pedido" at bounding box center [387, 209] width 99 height 10
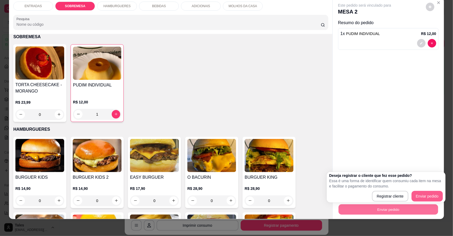
click at [416, 192] on button "Enviar pedido" at bounding box center [426, 196] width 31 height 11
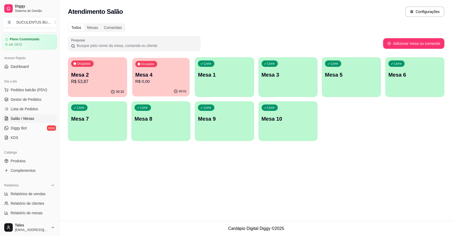
click at [151, 75] on p "Mesa 4" at bounding box center [160, 74] width 51 height 7
click at [24, 100] on span "Gestor de Pedidos" at bounding box center [26, 99] width 31 height 5
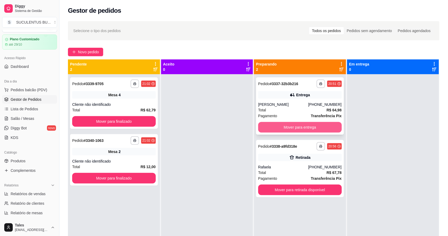
click at [322, 123] on button "Mover para entrega" at bounding box center [300, 127] width 84 height 11
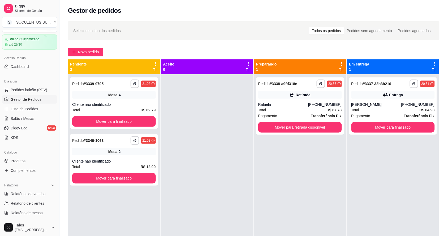
scroll to position [145, 0]
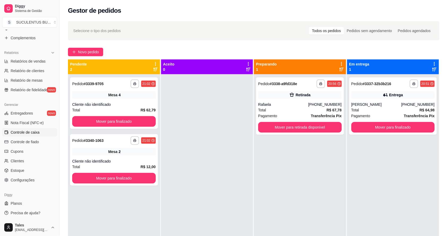
click at [36, 131] on span "Controle de caixa" at bounding box center [25, 132] width 29 height 5
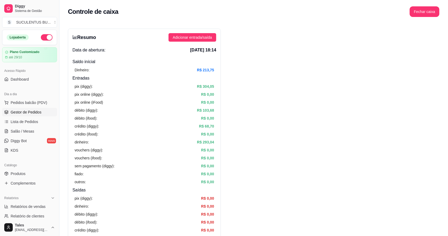
click at [39, 109] on link "Gestor de Pedidos" at bounding box center [29, 112] width 55 height 8
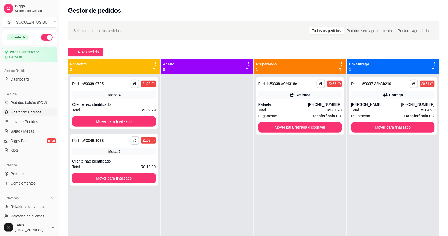
scroll to position [133, 0]
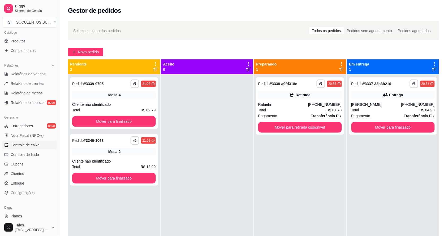
click at [40, 142] on link "Controle de caixa" at bounding box center [29, 145] width 55 height 8
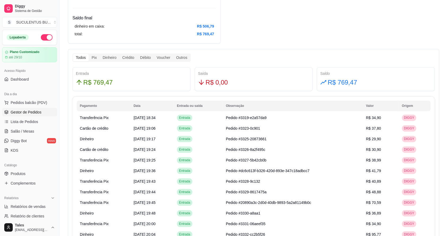
click at [40, 109] on link "Gestor de Pedidos" at bounding box center [29, 112] width 55 height 8
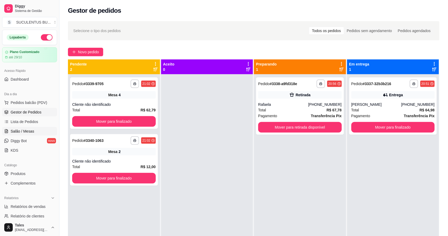
click at [33, 133] on span "Salão / Mesas" at bounding box center [23, 131] width 24 height 5
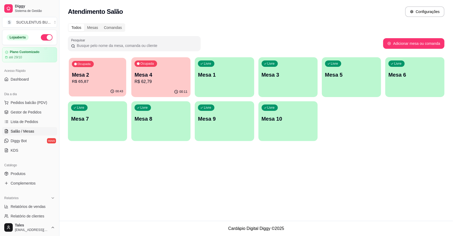
click at [108, 77] on p "Mesa 2" at bounding box center [97, 74] width 51 height 7
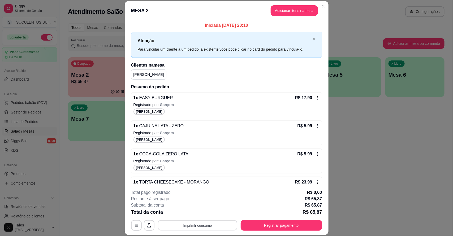
click at [203, 226] on button "Imprimir consumo" at bounding box center [197, 225] width 80 height 10
click at [204, 214] on button "IMPRESSORA CAIXA" at bounding box center [197, 213] width 44 height 8
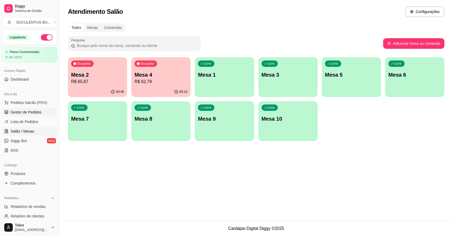
click at [24, 113] on span "Gestor de Pedidos" at bounding box center [26, 112] width 31 height 5
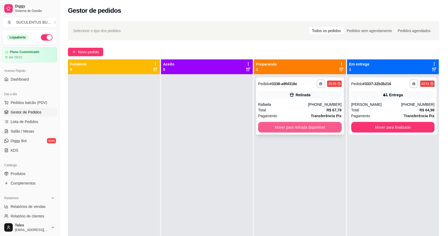
click at [332, 124] on button "Mover para retirada disponível" at bounding box center [300, 127] width 84 height 11
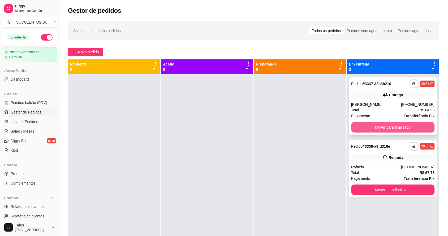
click at [401, 124] on button "Mover para finalizado" at bounding box center [393, 127] width 84 height 11
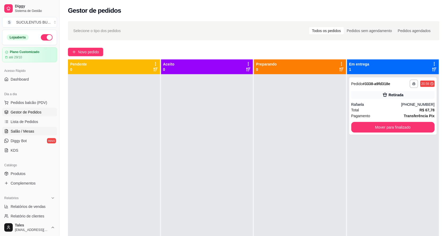
click at [30, 129] on span "Salão / Mesas" at bounding box center [23, 131] width 24 height 5
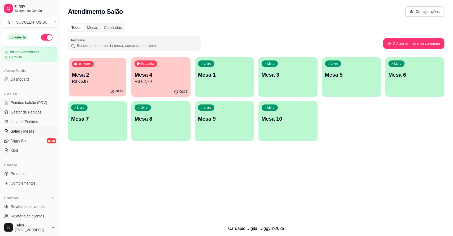
click at [106, 67] on div "Ocupada Mesa 2 R$ 65,87" at bounding box center [97, 72] width 57 height 29
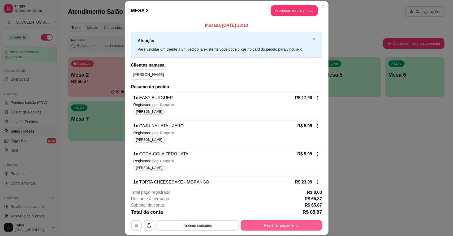
click at [256, 224] on button "Registrar pagamento" at bounding box center [280, 225] width 81 height 11
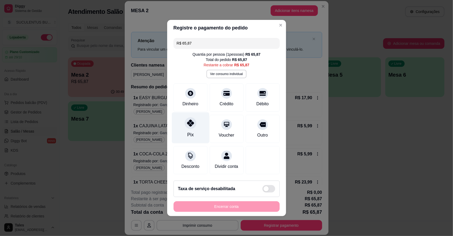
click at [190, 126] on div "Pix" at bounding box center [190, 127] width 37 height 31
type input "R$ 0,00"
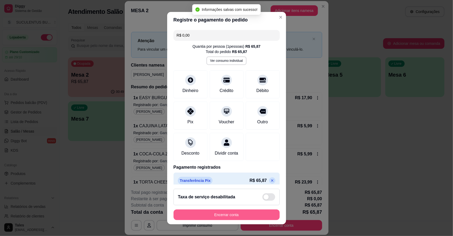
click at [225, 213] on button "Encerrar conta" at bounding box center [226, 214] width 106 height 11
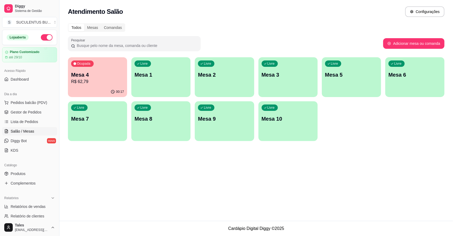
click at [113, 77] on p "Mesa 4" at bounding box center [97, 74] width 53 height 7
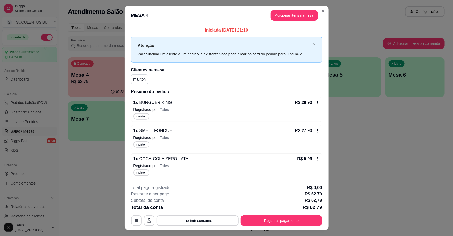
click at [236, 152] on div "**********" at bounding box center [226, 118] width 453 height 236
click at [211, 221] on button "Imprimir consumo" at bounding box center [197, 220] width 82 height 11
click at [209, 207] on button "IMPRESSORA CAIXA" at bounding box center [196, 208] width 42 height 8
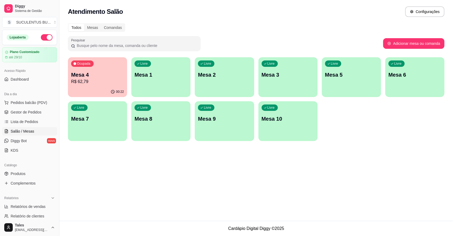
click at [360, 158] on div "Atendimento Salão Configurações Todos Mesas Comandas Pesquisar Adicionar mesa o…" at bounding box center [255, 110] width 393 height 221
click at [96, 80] on p "R$ 62,79" at bounding box center [97, 81] width 51 height 6
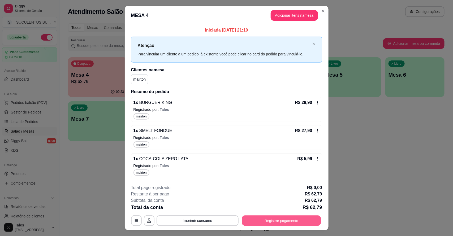
click at [262, 220] on button "Registrar pagamento" at bounding box center [281, 220] width 79 height 10
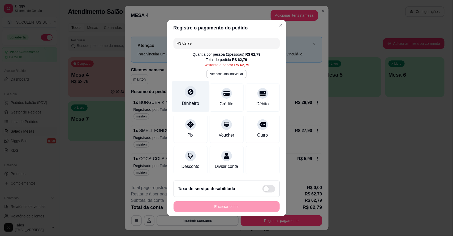
click at [195, 100] on div "Dinheiro" at bounding box center [190, 103] width 17 height 7
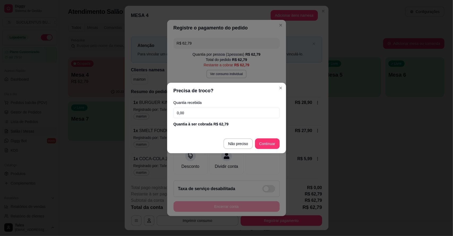
click at [200, 114] on input "0,00" at bounding box center [226, 113] width 106 height 11
type input "70,00"
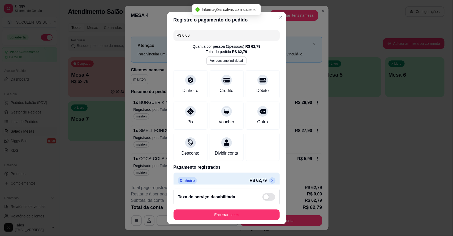
type input "R$ 0,00"
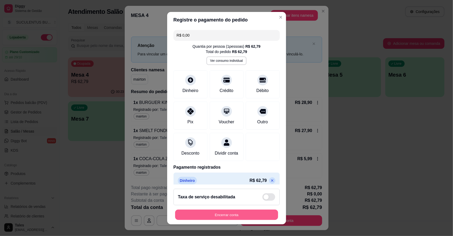
click at [235, 214] on button "Encerrar conta" at bounding box center [226, 214] width 103 height 10
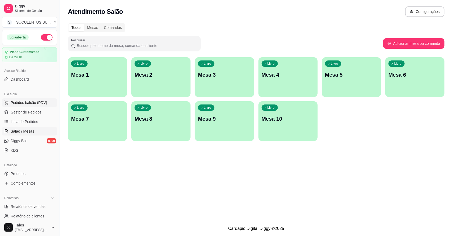
click at [38, 101] on span "Pedidos balcão (PDV)" at bounding box center [29, 102] width 37 height 5
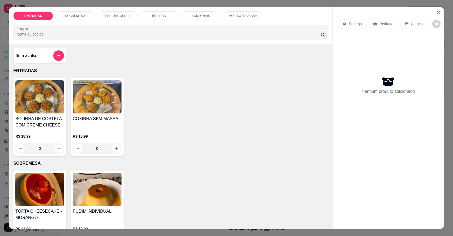
click at [105, 12] on div "HAMBURGUERES" at bounding box center [117, 15] width 40 height 9
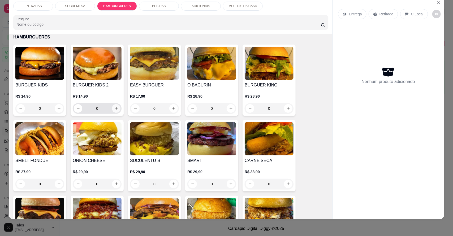
click at [114, 108] on icon "increase-product-quantity" at bounding box center [116, 108] width 4 height 4
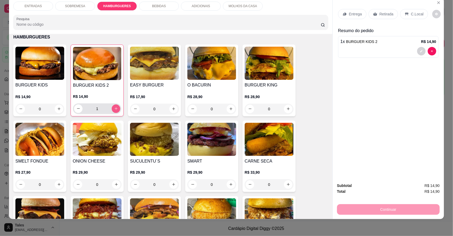
click at [115, 108] on icon "increase-product-quantity" at bounding box center [116, 108] width 3 height 3
click at [114, 109] on icon "increase-product-quantity" at bounding box center [116, 109] width 4 height 4
type input "3"
click at [55, 184] on button "increase-product-quantity" at bounding box center [59, 184] width 8 height 8
type input "1"
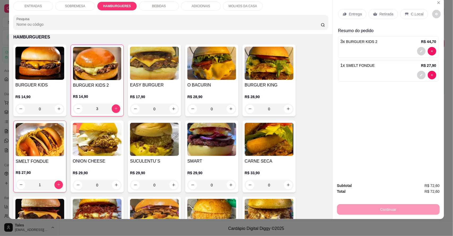
click at [161, 2] on div "BEBIDAS" at bounding box center [159, 6] width 40 height 9
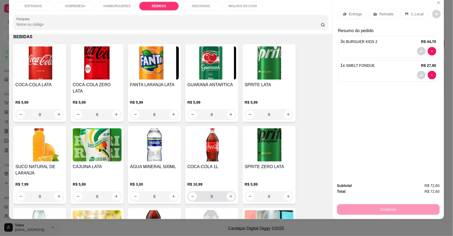
click at [228, 192] on button "increase-product-quantity" at bounding box center [230, 196] width 8 height 8
type input "1"
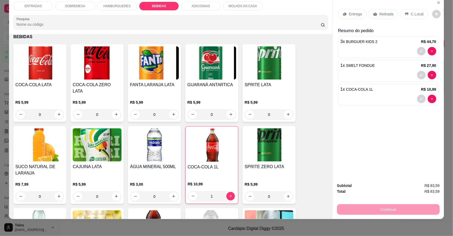
click at [389, 10] on div "Retirada" at bounding box center [382, 14] width 29 height 10
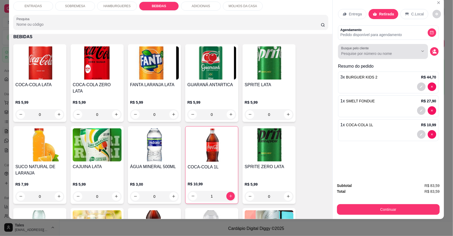
click at [411, 52] on button "Show suggestions" at bounding box center [415, 51] width 8 height 8
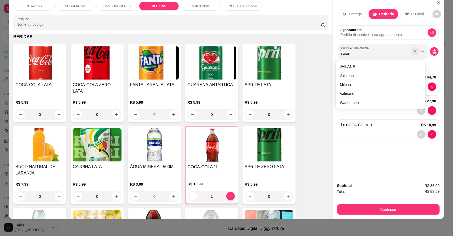
type input "naiane"
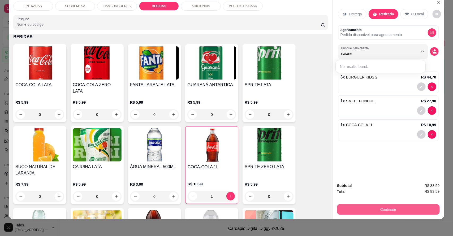
click at [389, 207] on button "Continuar" at bounding box center [388, 209] width 103 height 11
click at [380, 206] on button "Continuar" at bounding box center [388, 209] width 103 height 11
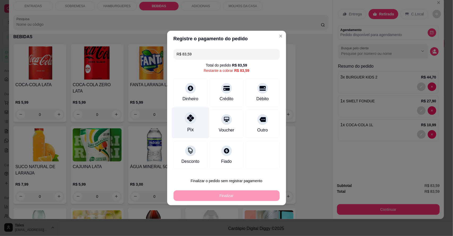
click at [191, 121] on icon at bounding box center [190, 118] width 7 height 7
type input "R$ 0,00"
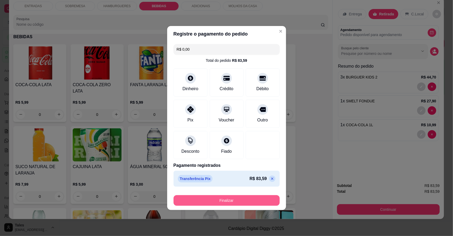
click at [244, 200] on button "Finalizar" at bounding box center [226, 200] width 106 height 11
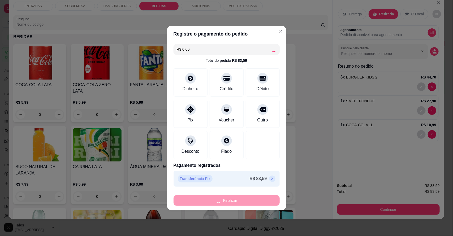
type input "0"
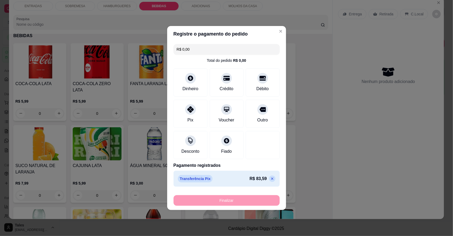
type input "-R$ 83,59"
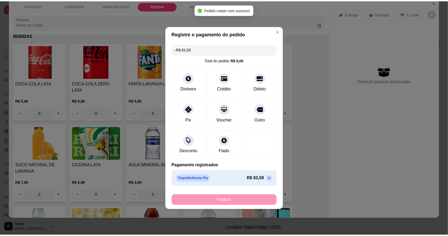
scroll to position [528, 0]
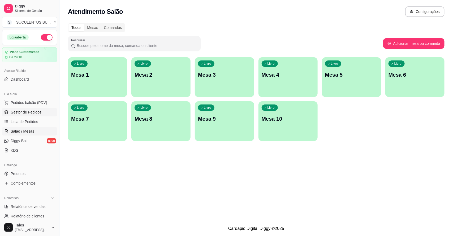
click at [34, 112] on span "Gestor de Pedidos" at bounding box center [26, 112] width 31 height 5
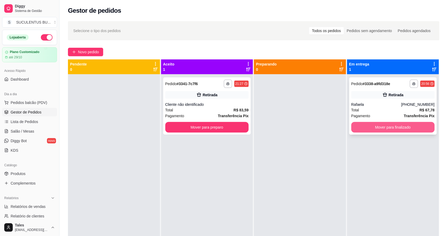
click at [360, 125] on button "Mover para finalizado" at bounding box center [393, 127] width 84 height 11
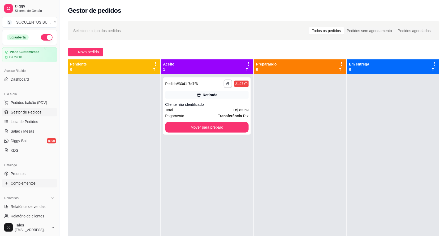
scroll to position [133, 0]
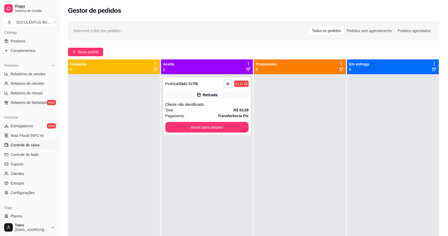
click at [35, 145] on span "Controle de caixa" at bounding box center [25, 144] width 29 height 5
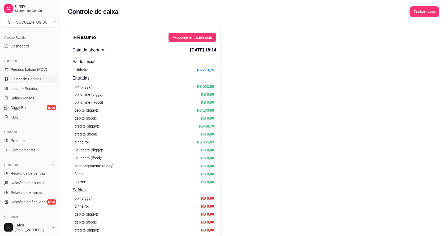
click at [38, 77] on span "Gestor de Pedidos" at bounding box center [26, 78] width 31 height 5
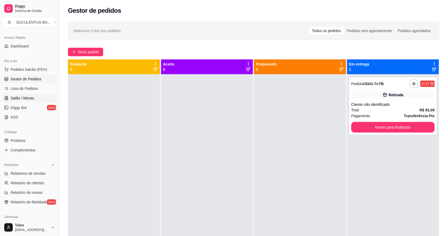
click at [16, 97] on span "Salão / Mesas" at bounding box center [23, 97] width 24 height 5
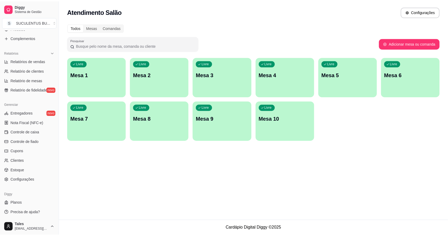
scroll to position [46, 0]
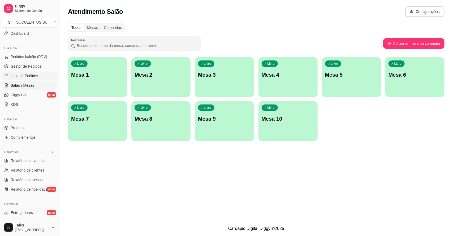
click at [38, 78] on link "Lista de Pedidos" at bounding box center [29, 76] width 55 height 8
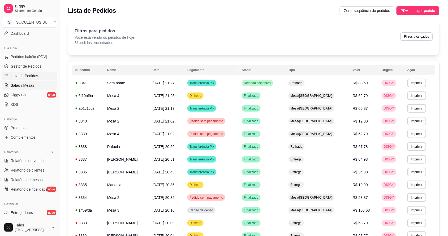
click at [24, 87] on span "Salão / Mesas" at bounding box center [23, 85] width 24 height 5
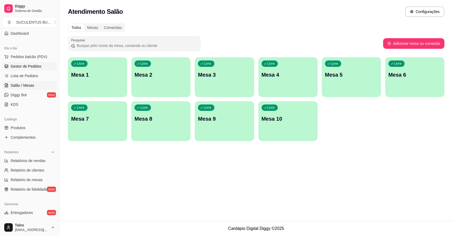
click at [23, 65] on span "Gestor de Pedidos" at bounding box center [26, 66] width 31 height 5
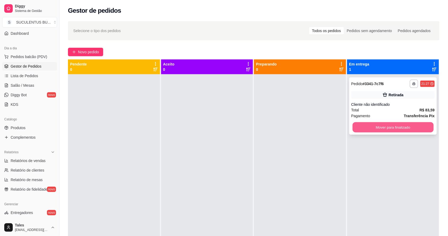
click at [392, 126] on button "Mover para finalizado" at bounding box center [392, 127] width 81 height 10
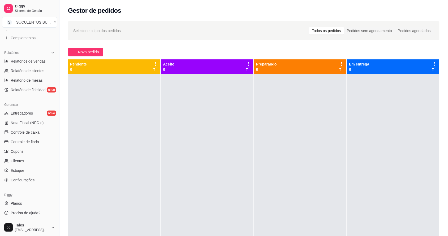
scroll to position [33, 0]
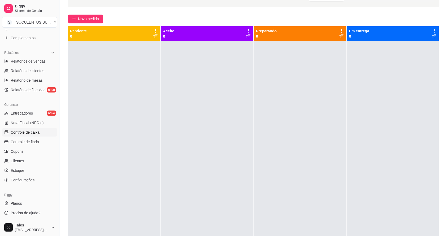
click at [32, 132] on span "Controle de caixa" at bounding box center [25, 132] width 29 height 5
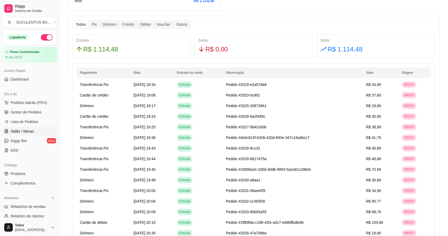
scroll to position [133, 0]
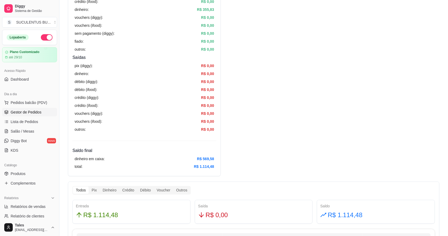
click at [31, 112] on span "Gestor de Pedidos" at bounding box center [26, 112] width 31 height 5
